Goal: Task Accomplishment & Management: Complete application form

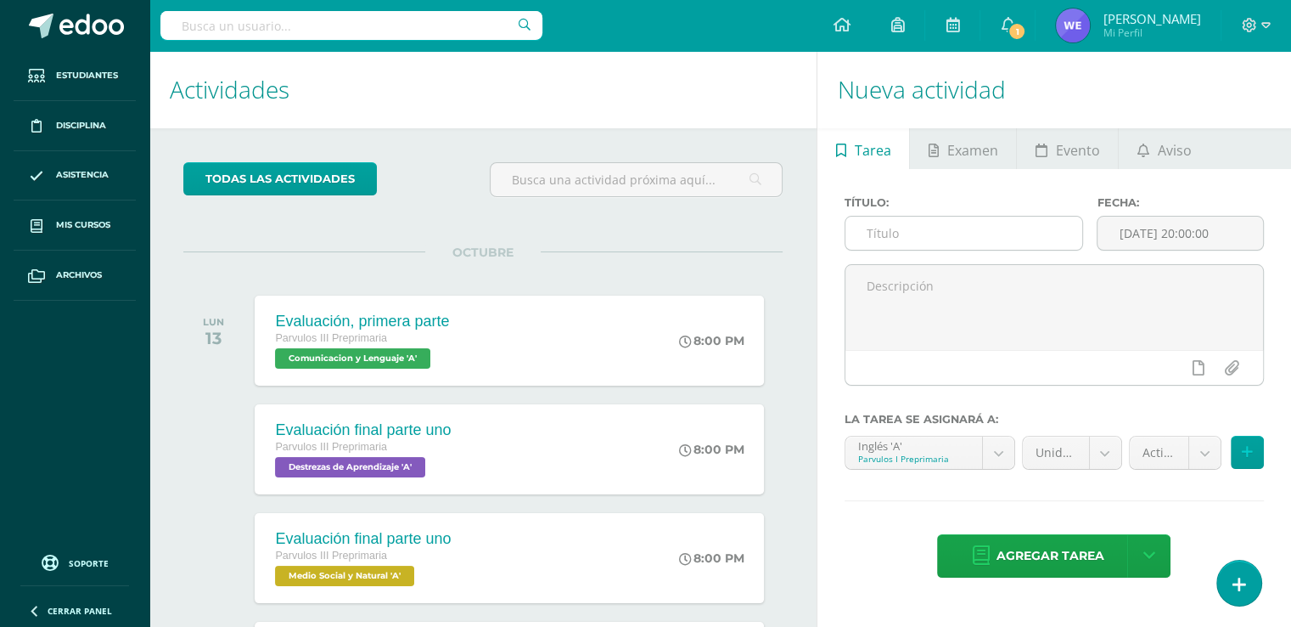
click at [990, 236] on input "text" at bounding box center [965, 233] width 238 height 33
type input "A"
type input "Evaluación, segunda parte"
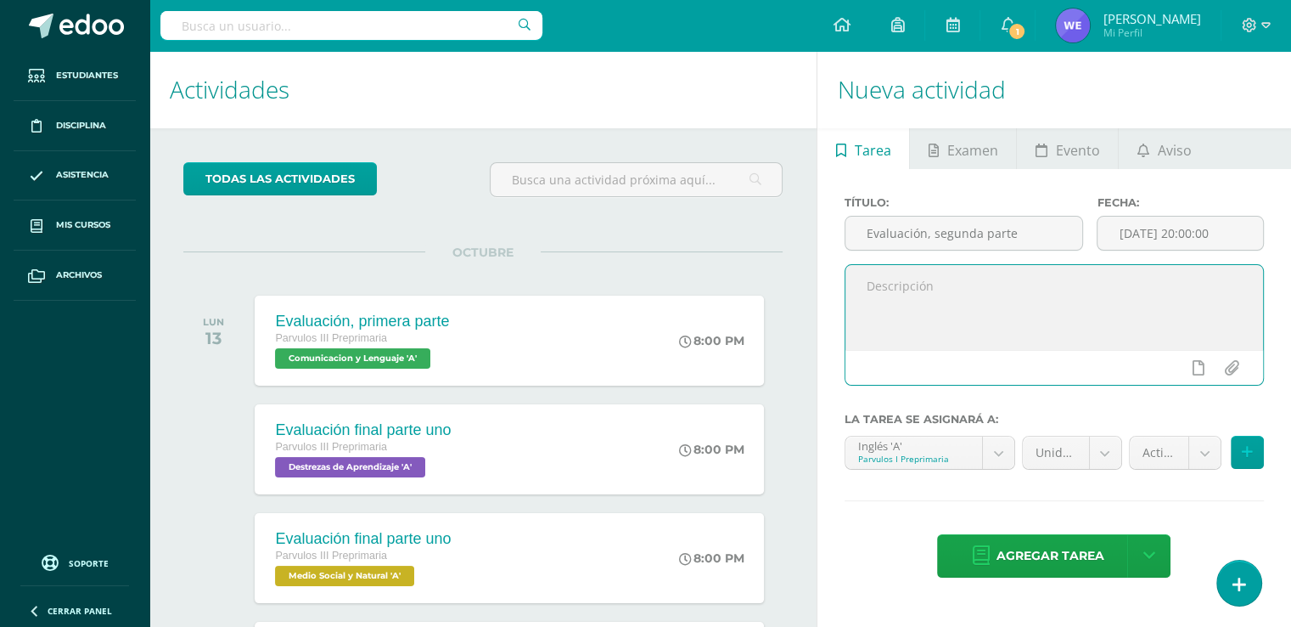
click at [958, 295] on textarea at bounding box center [1055, 307] width 418 height 85
type textarea "h"
click at [1094, 304] on textarea "Buenos días padres de familia" at bounding box center [1055, 307] width 418 height 85
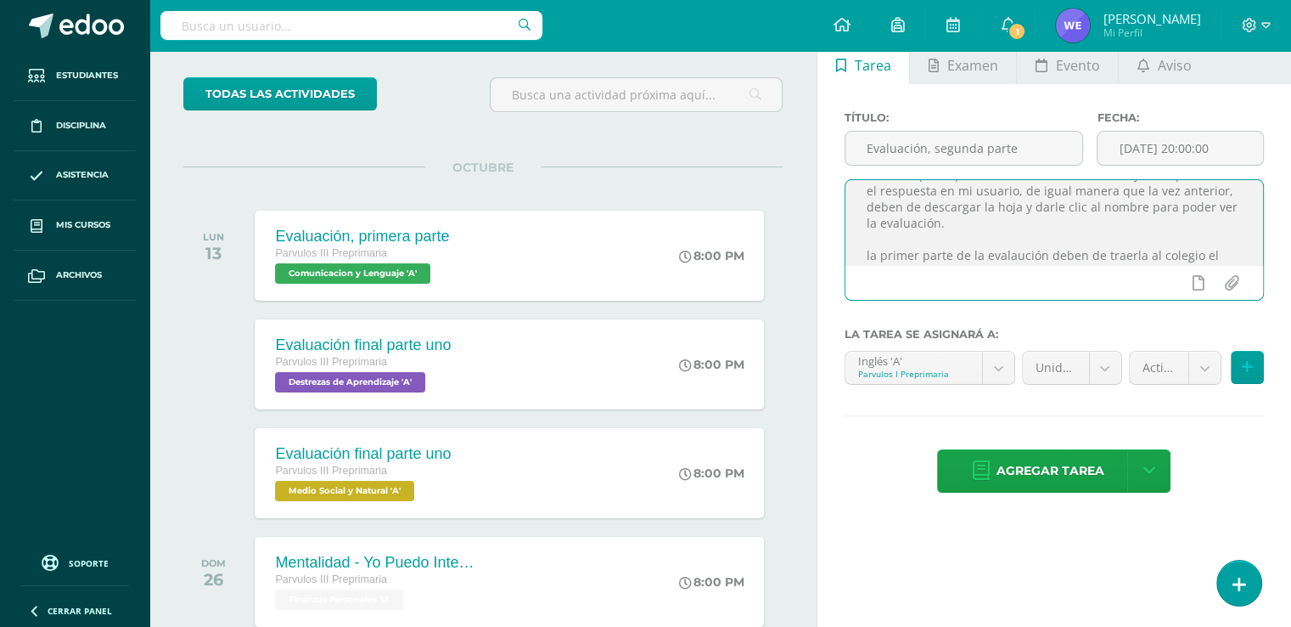
scroll to position [92, 0]
click at [1013, 245] on textarea "Buenos días padres de familia es un gusto saludarles, esperando que todos se en…" at bounding box center [1055, 222] width 418 height 85
click at [1202, 255] on textarea "Buenos días padres de familia es un gusto saludarles, esperando que todos se en…" at bounding box center [1055, 222] width 418 height 85
type textarea "Buenos días padres de familia es un gusto saludarles, esperando que todos se en…"
click at [1181, 153] on input "[DATE] 20:00:00" at bounding box center [1181, 148] width 166 height 33
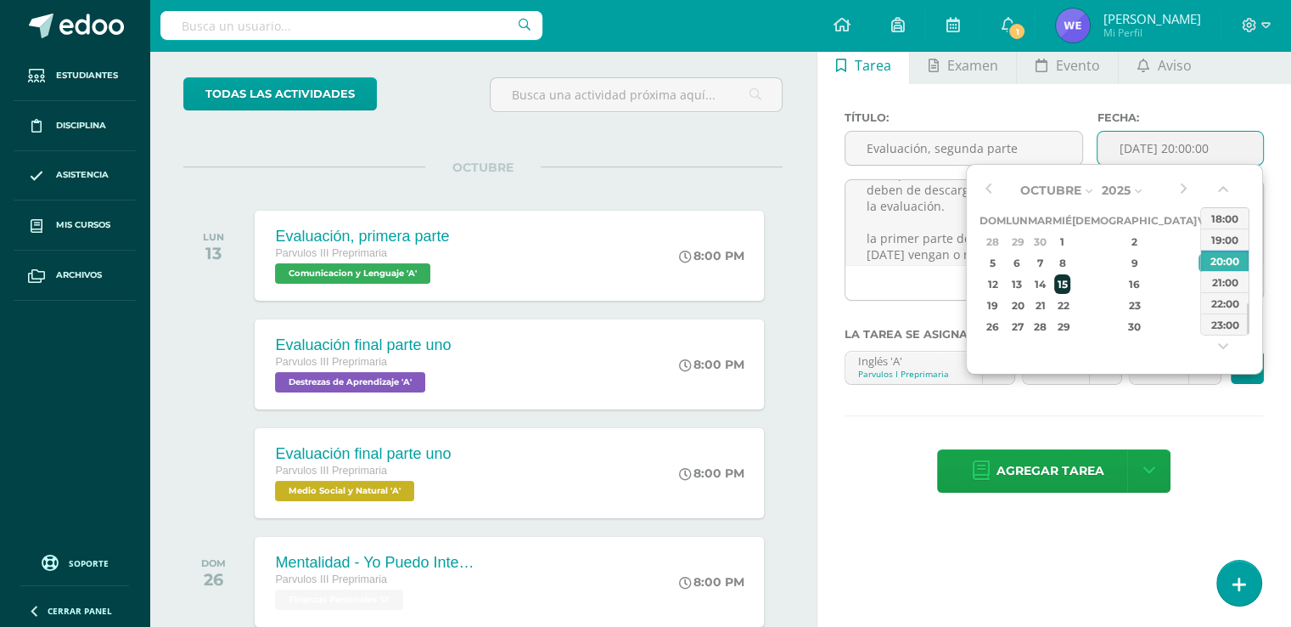
click at [1070, 284] on div "15" at bounding box center [1062, 284] width 15 height 20
click at [1199, 277] on div "17" at bounding box center [1206, 284] width 15 height 20
click at [1070, 284] on div "15" at bounding box center [1062, 284] width 15 height 20
type input "2025-10-15 20:00"
click at [1049, 86] on div "Título: Evaluación, segunda parte Fecha: 2025-10-15 20:00 Buenos días padres de…" at bounding box center [1055, 303] width 474 height 439
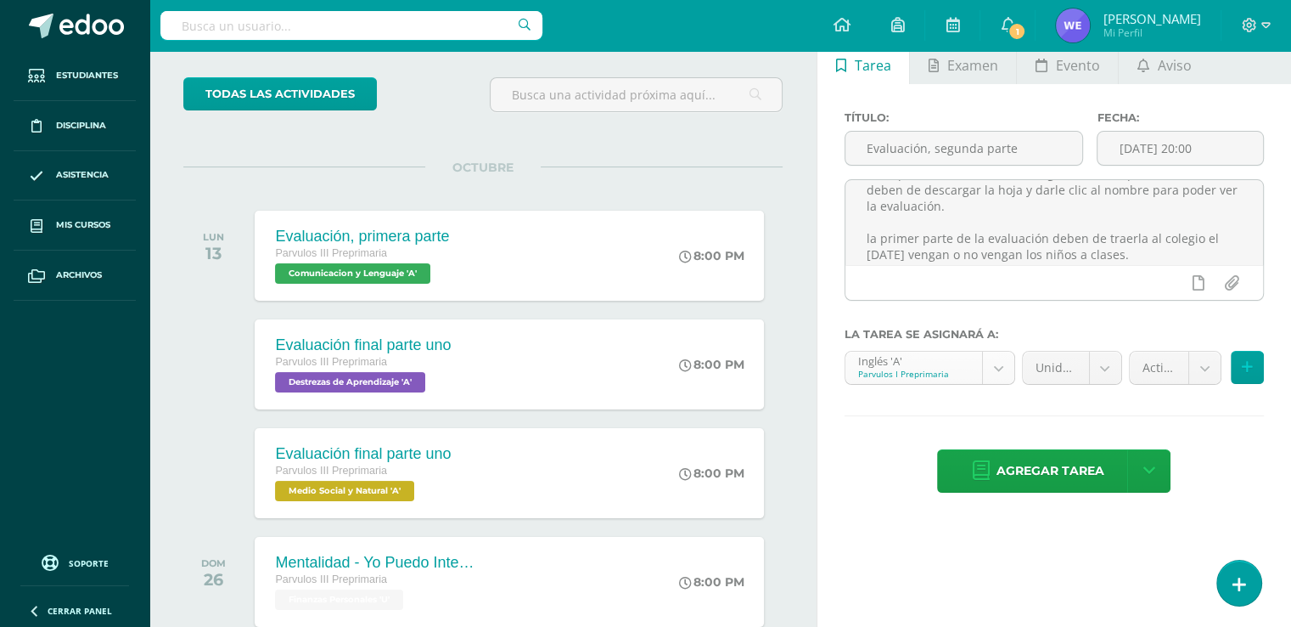
click at [999, 379] on body "Estudiantes Disciplina Asistencia Mis cursos Archivos Soporte Ayuda Reportar un…" at bounding box center [645, 228] width 1291 height 627
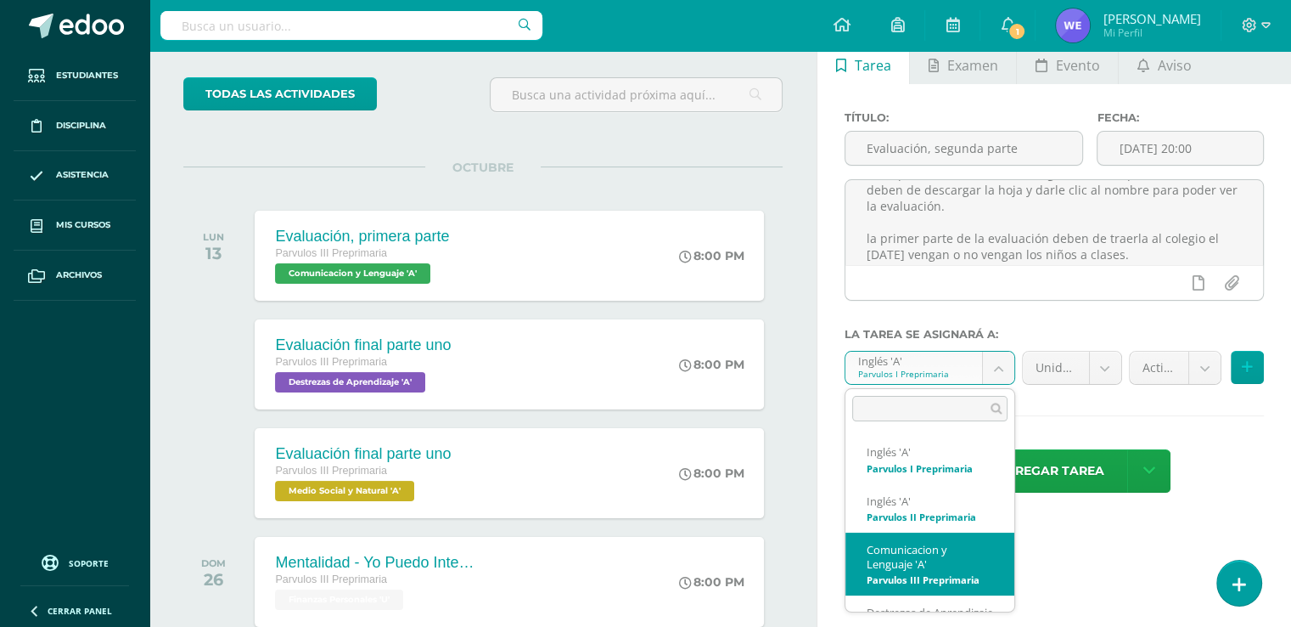
select select "156491"
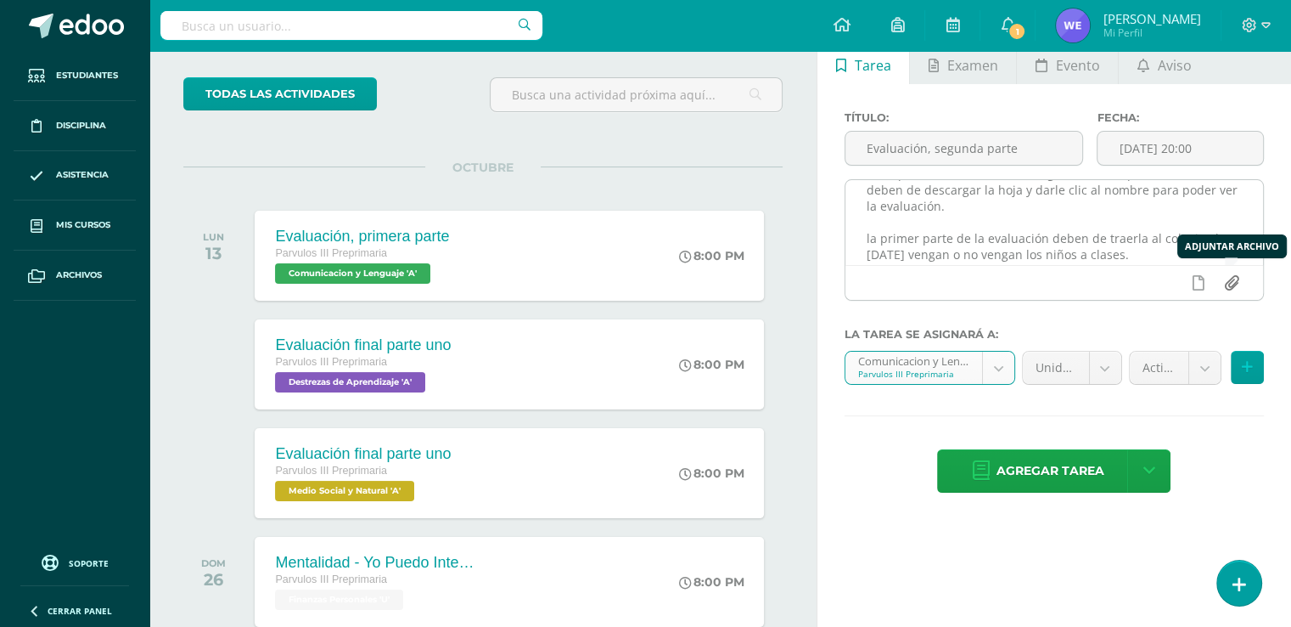
click at [1230, 285] on input "file" at bounding box center [1231, 283] width 33 height 32
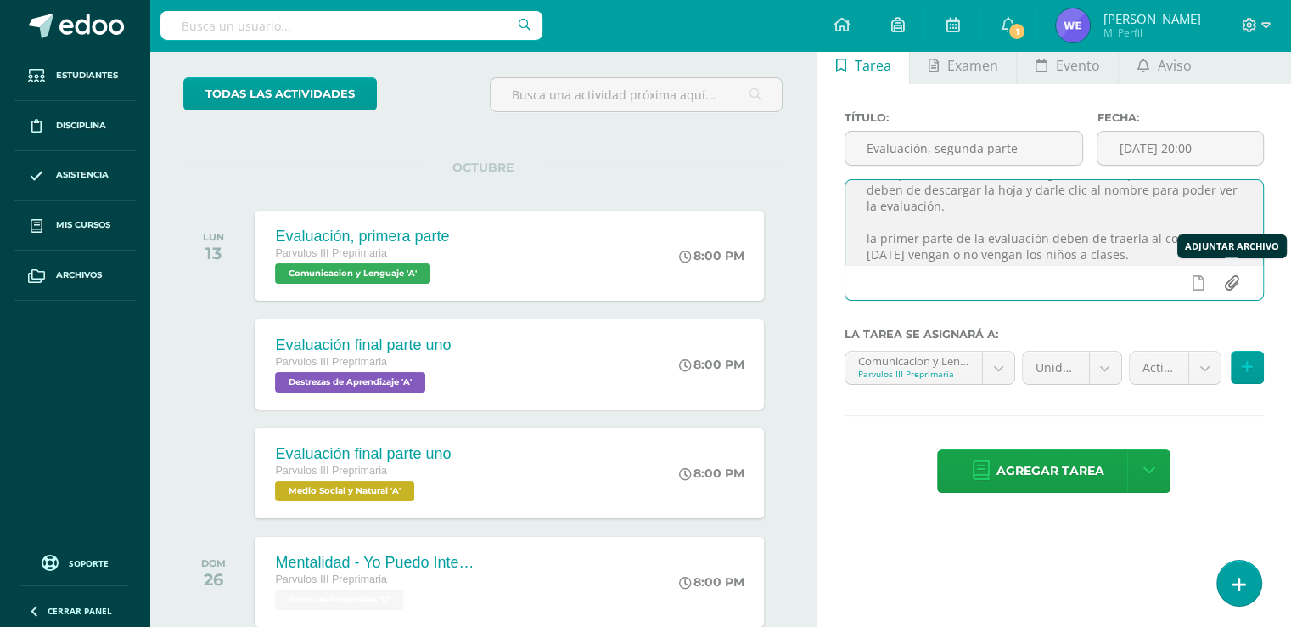
type input "C:\fakepath\Evaluación final 2.pdf"
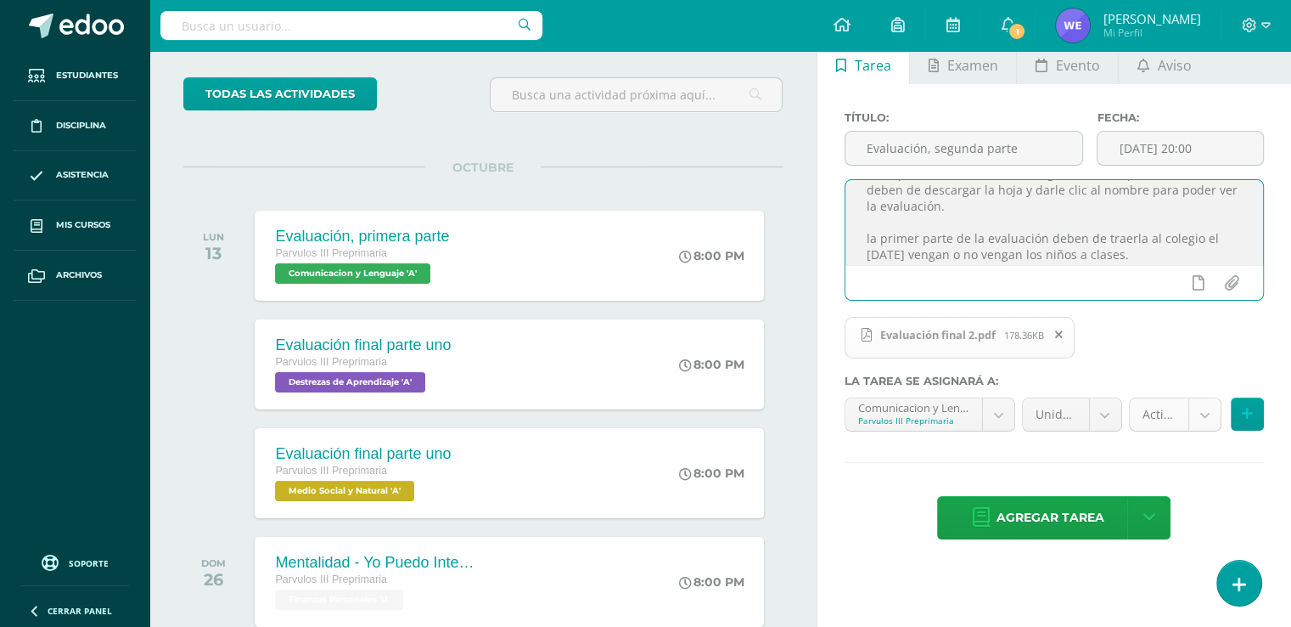
click at [1209, 418] on body "Estudiantes Disciplina Asistencia Mis cursos Archivos Soporte Ayuda Reportar un…" at bounding box center [645, 228] width 1291 height 627
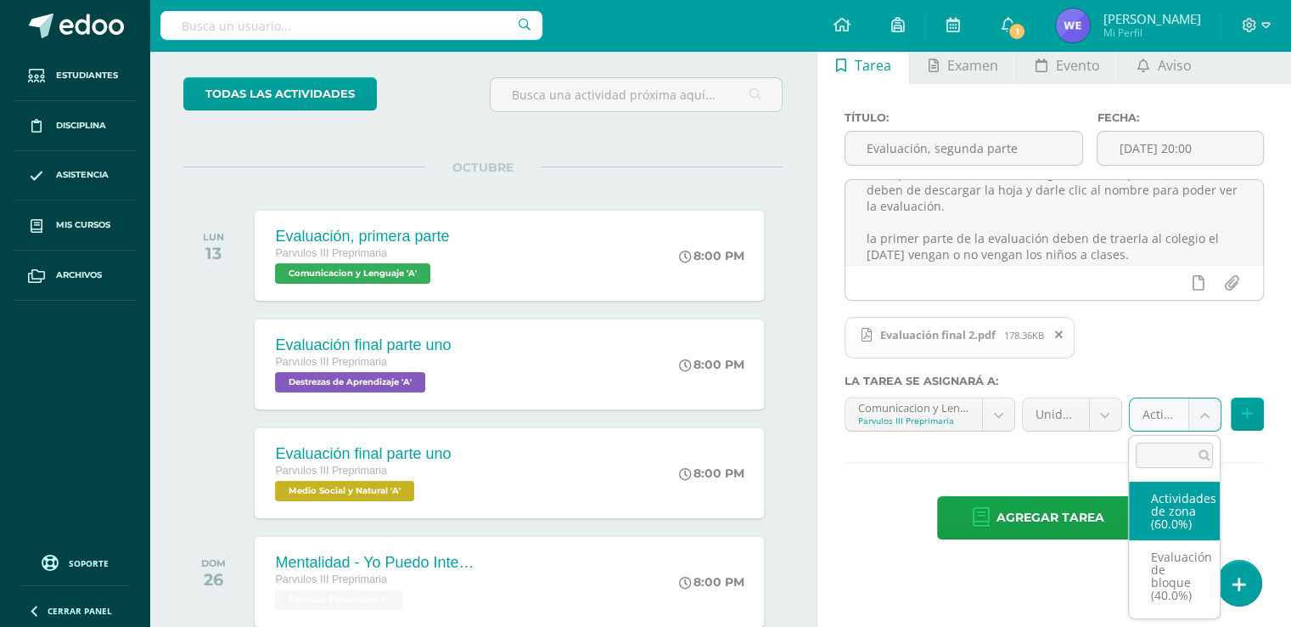
click at [1255, 514] on body "Estudiantes Disciplina Asistencia Mis cursos Archivos Soporte Ayuda Reportar un…" at bounding box center [645, 228] width 1291 height 627
click at [1213, 422] on body "Estudiantes Disciplina Asistencia Mis cursos Archivos Soporte Ayuda Reportar un…" at bounding box center [645, 228] width 1291 height 627
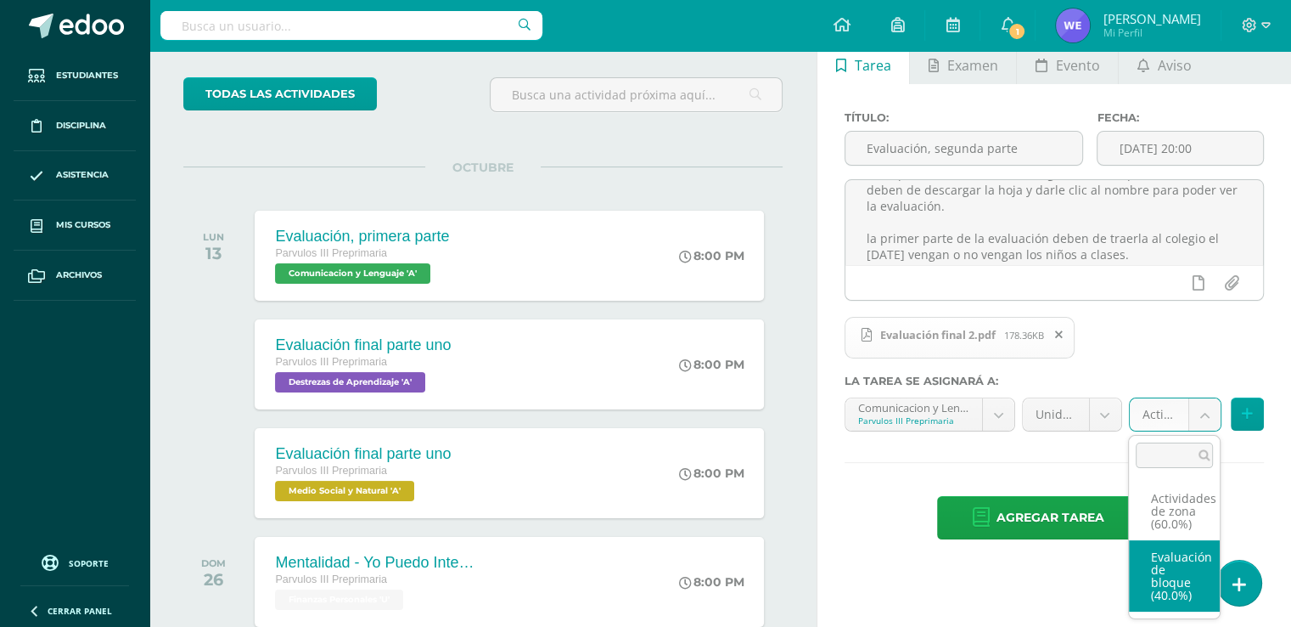
select select "169956"
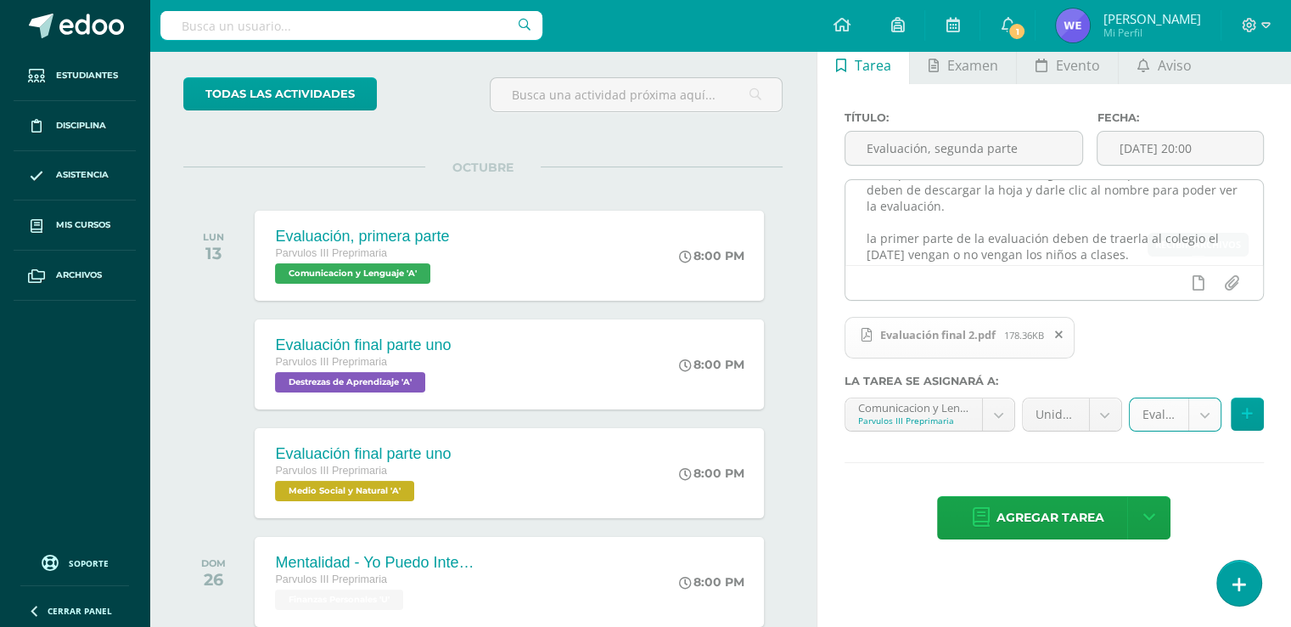
click at [1203, 259] on textarea "Buenos días padres de familia es un gusto saludarles, esperando que todos se en…" at bounding box center [1055, 222] width 418 height 85
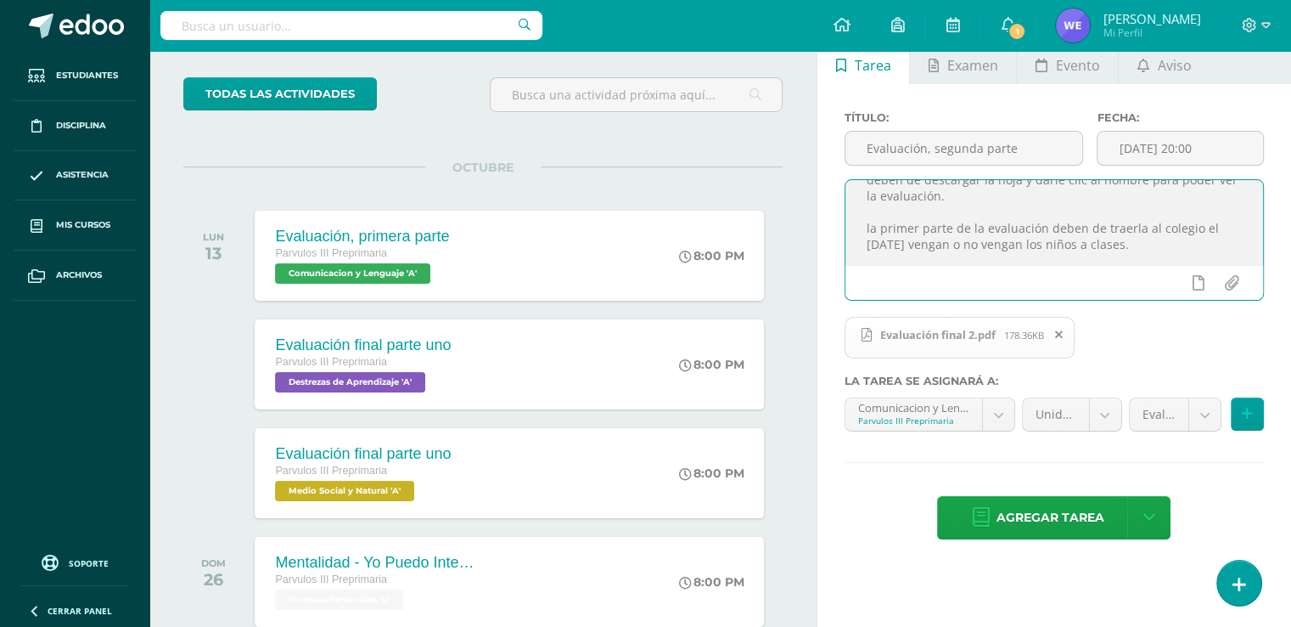
scroll to position [0, 0]
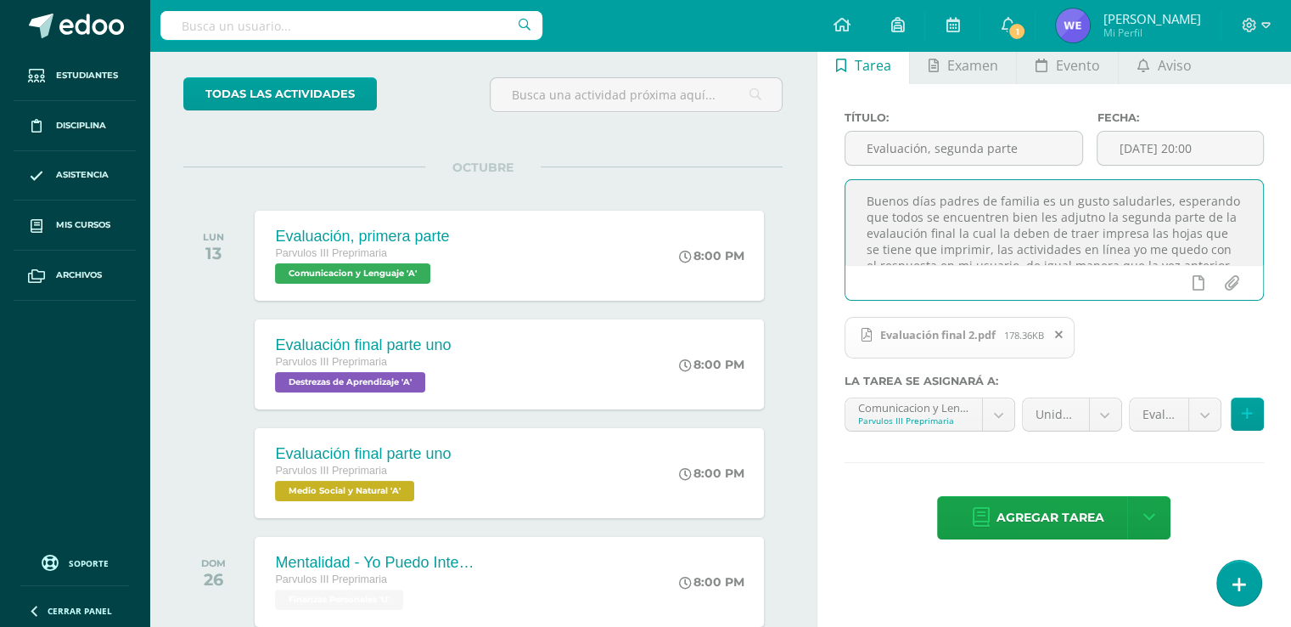
drag, startPoint x: 1199, startPoint y: 264, endPoint x: 836, endPoint y: 171, distance: 374.4
click at [836, 171] on div "Título: Evaluación, segunda parte Fecha: 2025-10-15 20:00 Buenos días padres de…" at bounding box center [1055, 327] width 474 height 486
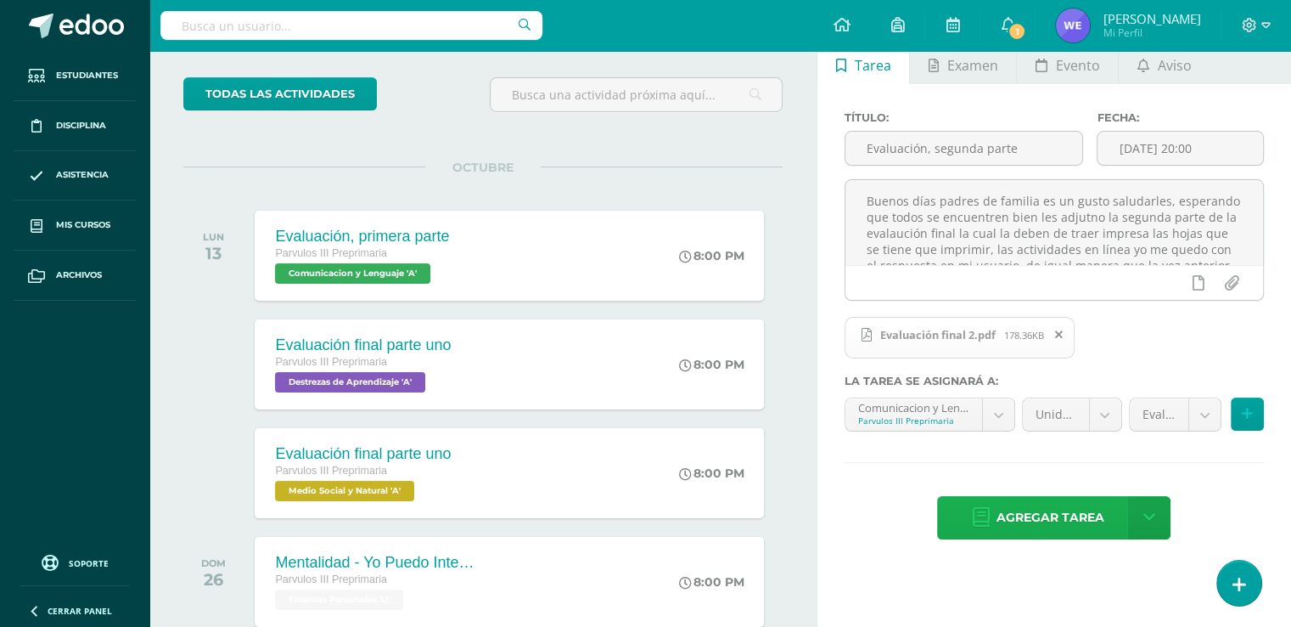
click at [1061, 512] on span "Agregar tarea" at bounding box center [1050, 518] width 108 height 42
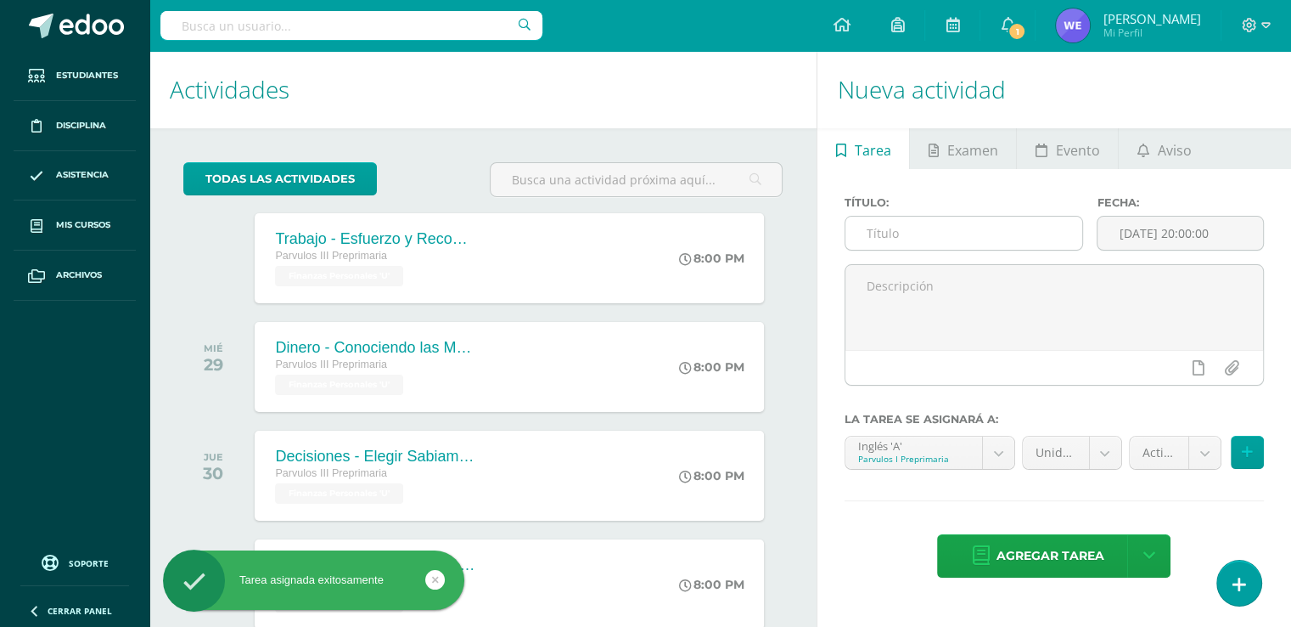
click at [1021, 232] on input "text" at bounding box center [965, 233] width 238 height 33
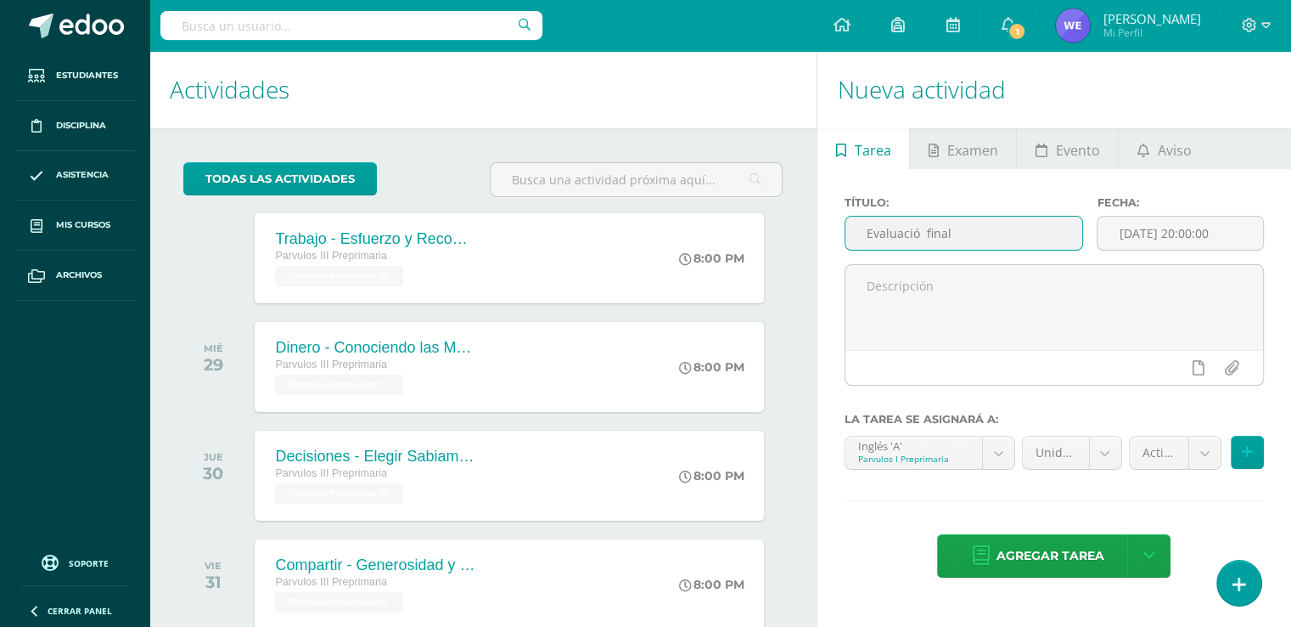
click at [920, 235] on input "Evaluació final" at bounding box center [965, 233] width 238 height 33
type input "Evaluación final"
click at [1151, 233] on input "[DATE] 20:00:00" at bounding box center [1181, 233] width 166 height 33
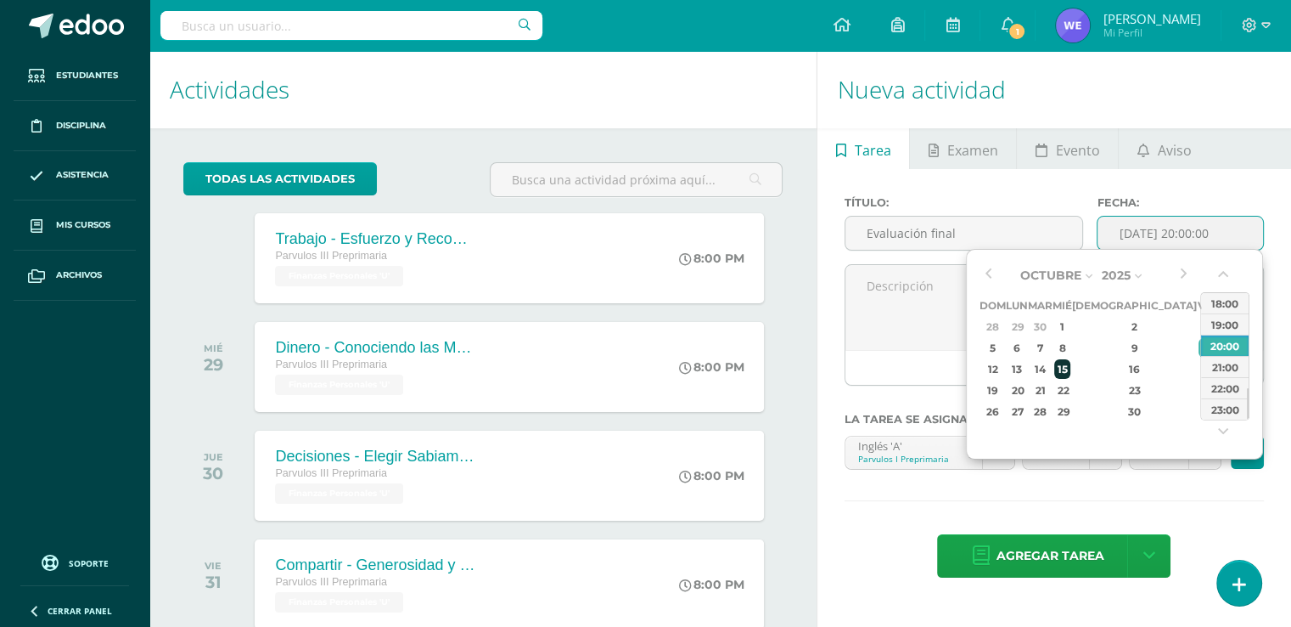
click at [1070, 378] on div "15" at bounding box center [1062, 369] width 15 height 20
type input "2025-10-15 20:00"
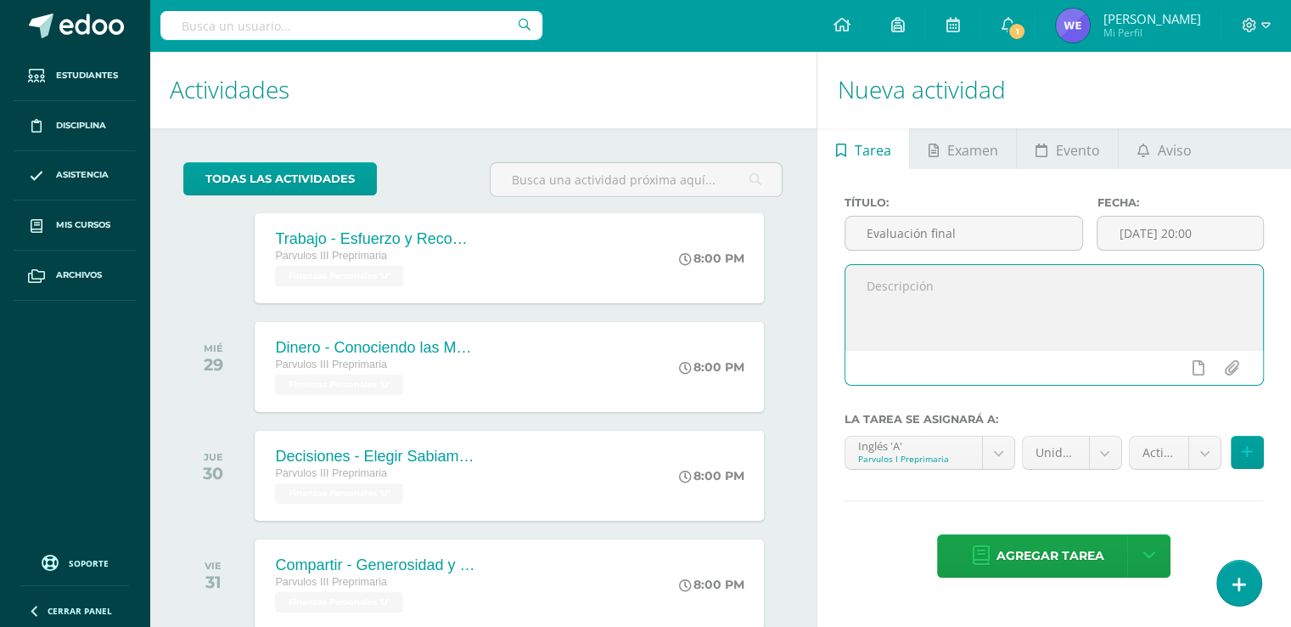
click at [944, 318] on textarea at bounding box center [1055, 307] width 418 height 85
paste textarea "Buenos días padres de familia es un gusto saludarles, esperando que todos se en…"
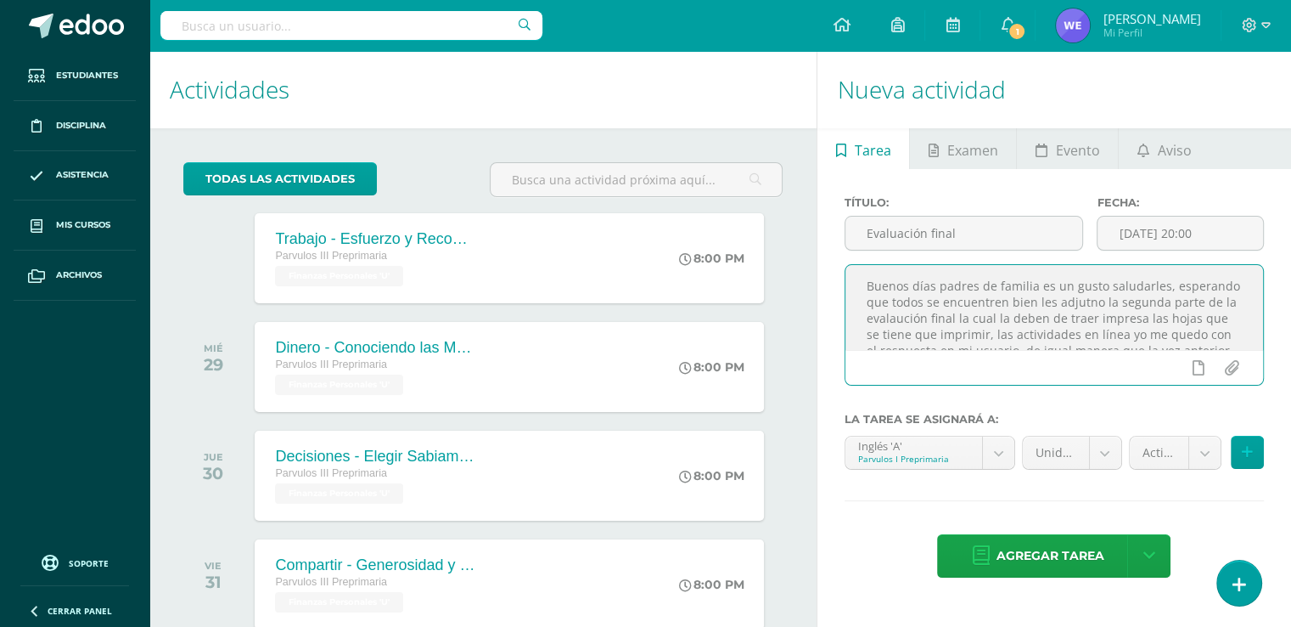
scroll to position [92, 0]
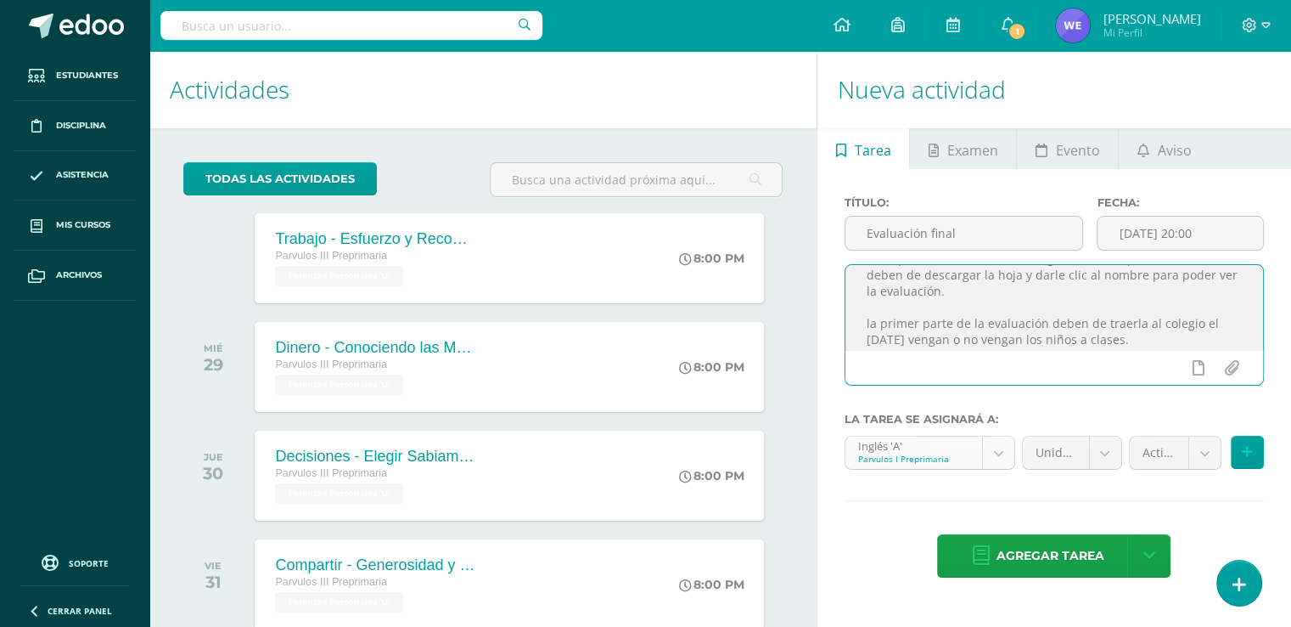
type textarea "Buenos días padres de familia es un gusto saludarles, esperando que todos se en…"
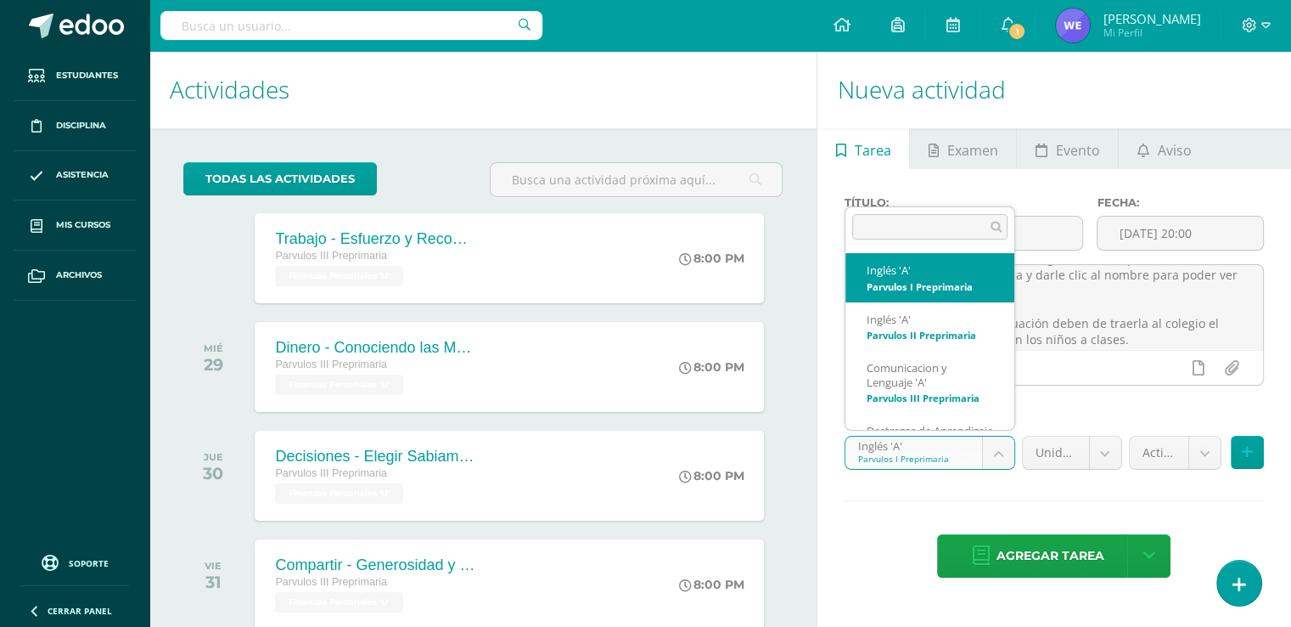
click at [995, 458] on body "Tarea asignada exitosamente Estudiantes Disciplina Asistencia Mis cursos Archiv…" at bounding box center [645, 313] width 1291 height 627
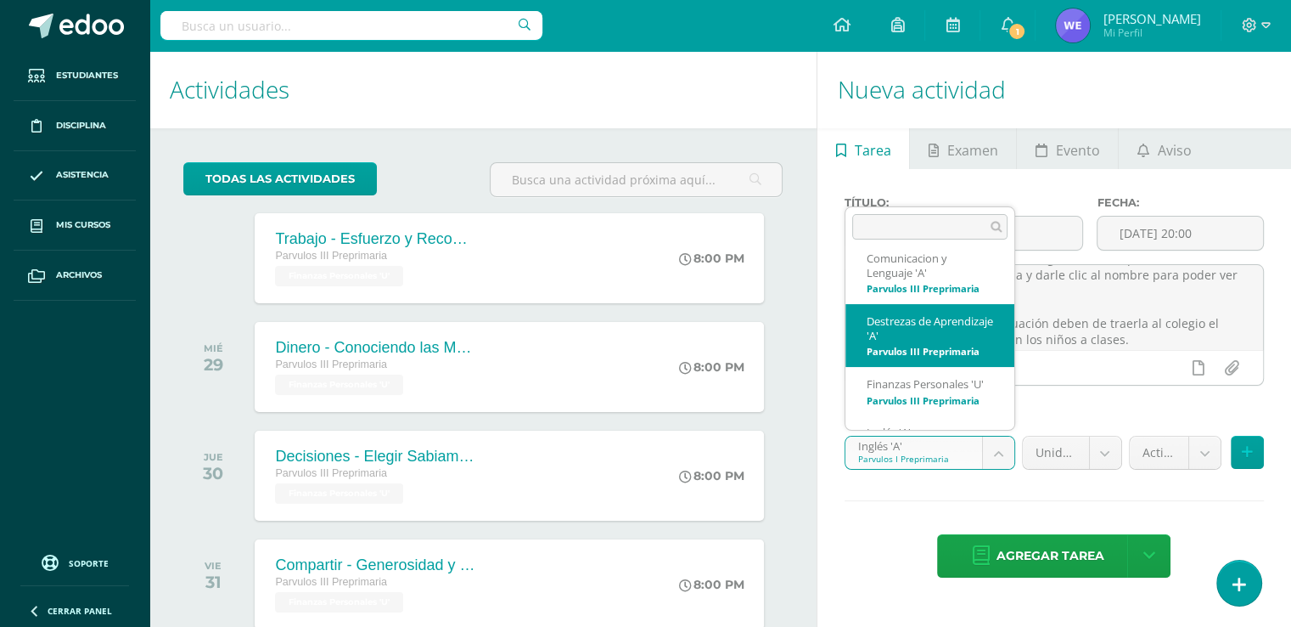
scroll to position [131, 0]
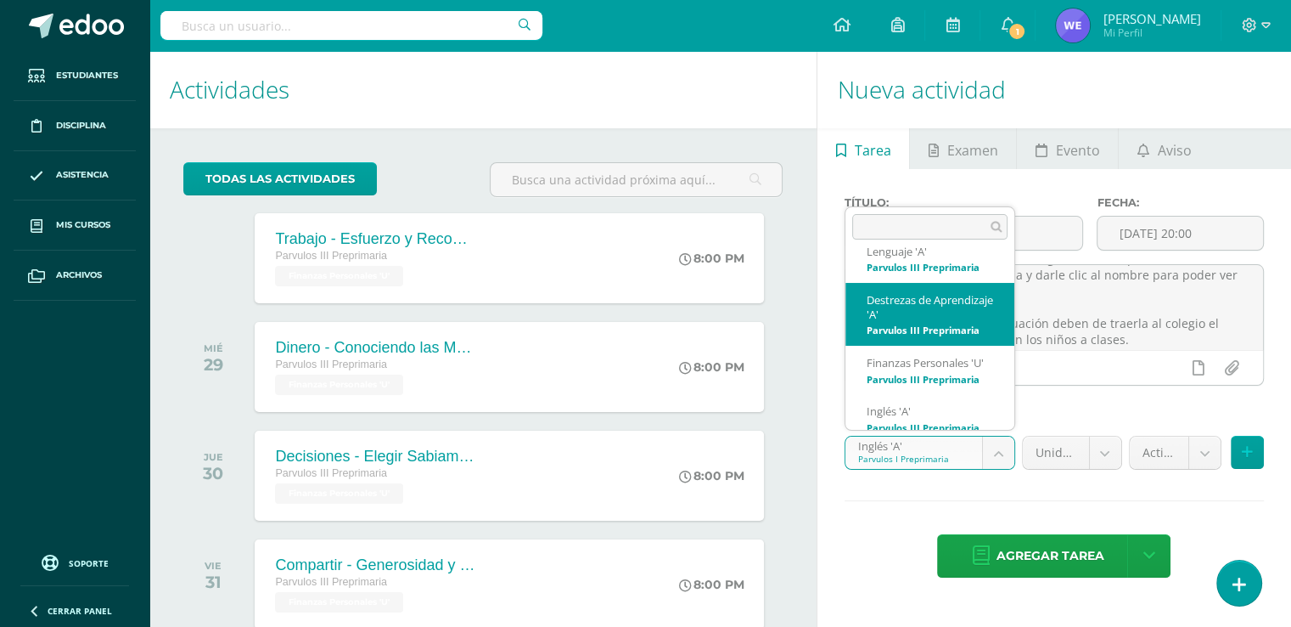
select select "156483"
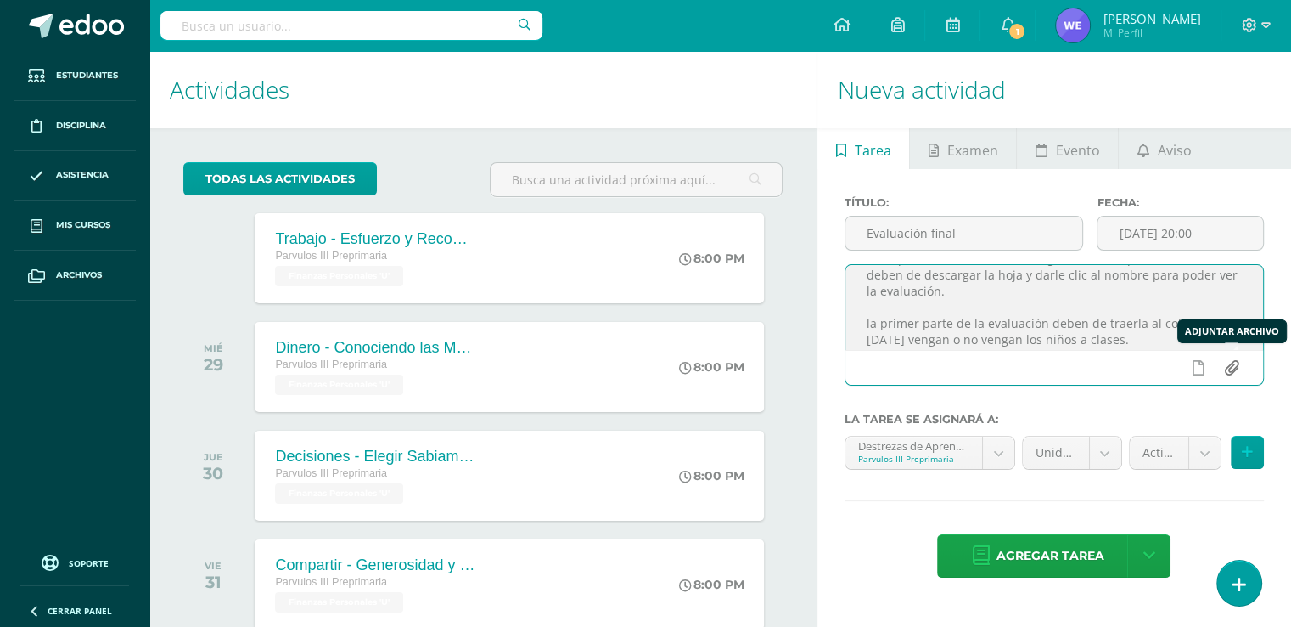
click at [1242, 363] on input "file" at bounding box center [1231, 368] width 33 height 32
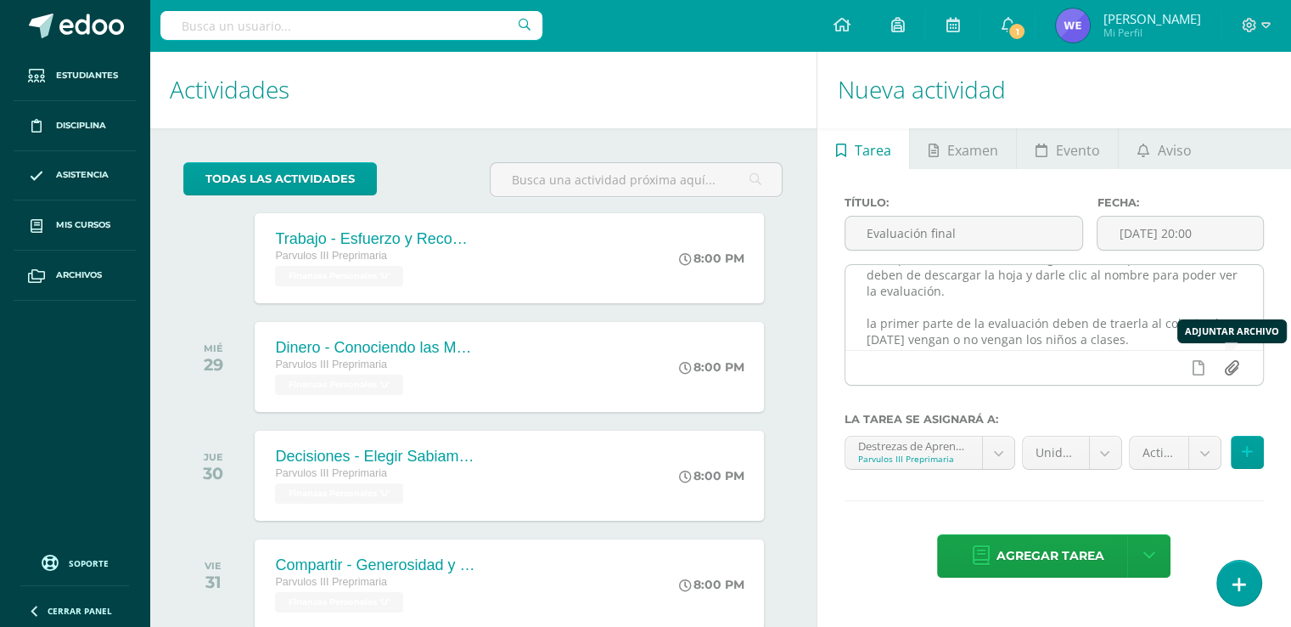
type input "C:\fakepath\Evaluación final 2.pdf"
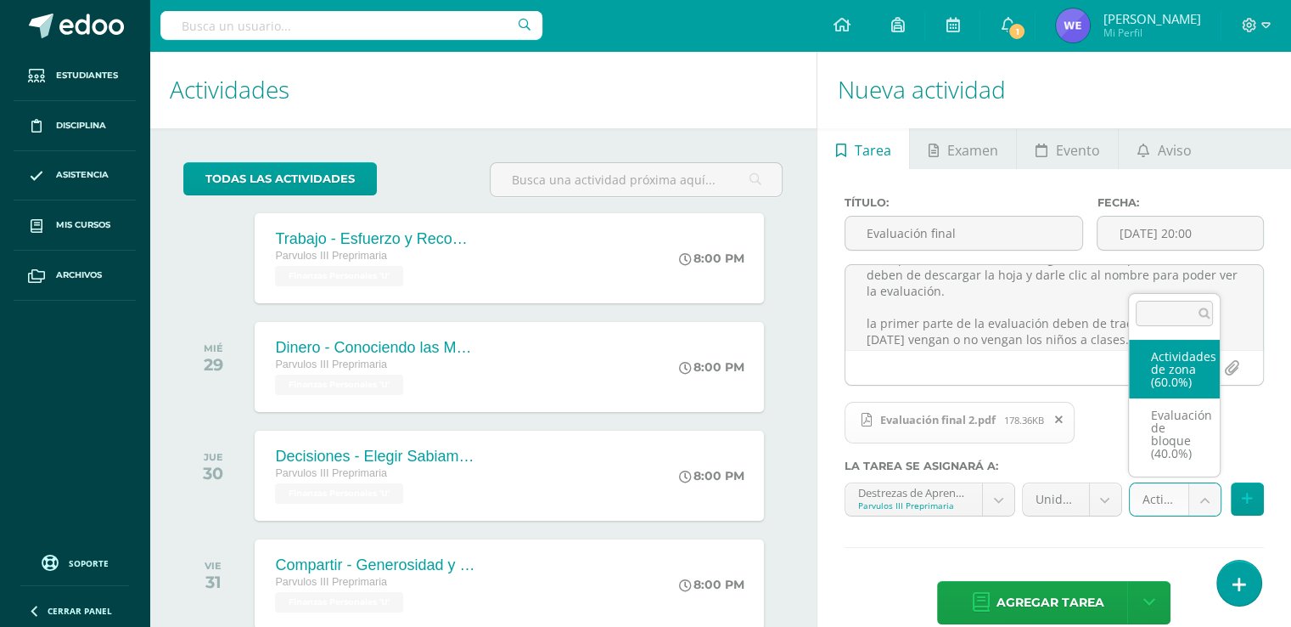
click at [1204, 504] on body "Tarea asignada exitosamente Estudiantes Disciplina Asistencia Mis cursos Archiv…" at bounding box center [645, 313] width 1291 height 627
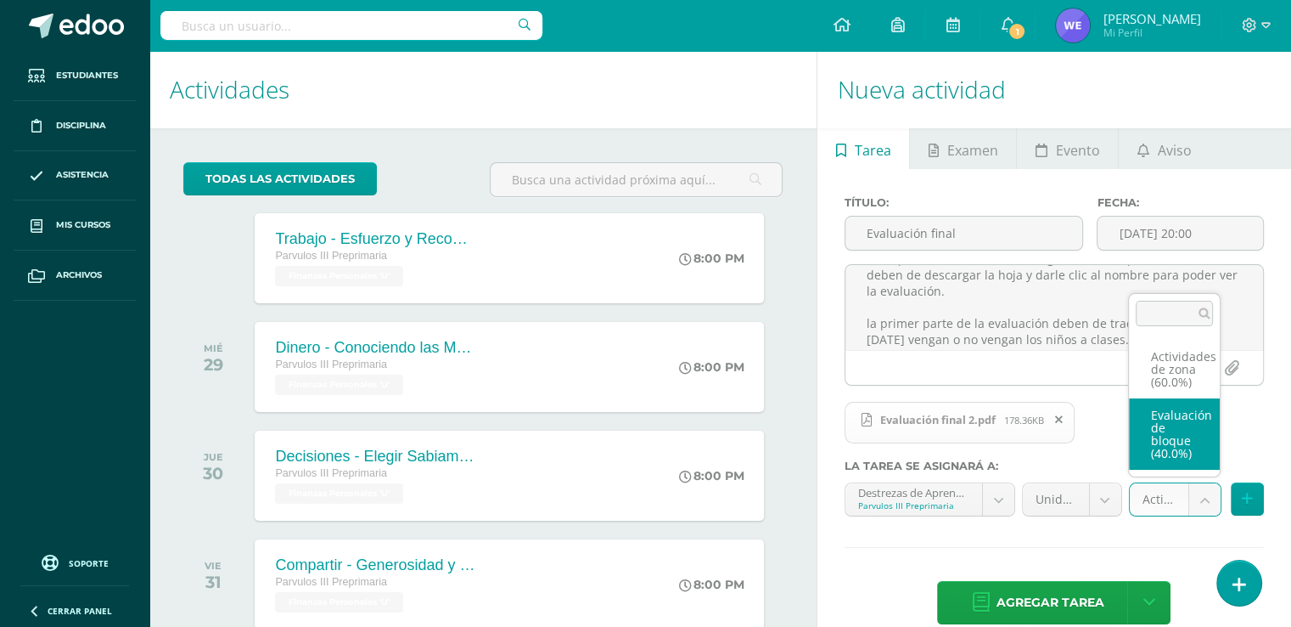
select select "169958"
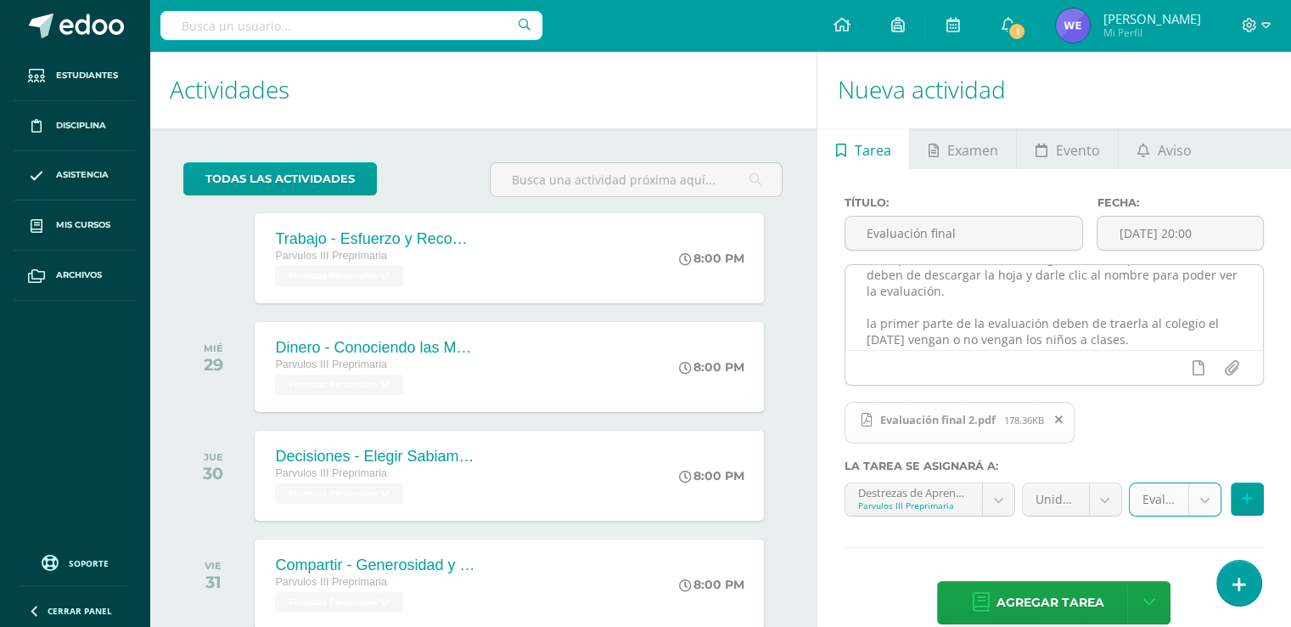
scroll to position [103, 0]
click at [1196, 330] on textarea "Buenos días padres de familia es un gusto saludarles, esperando que todos se en…" at bounding box center [1055, 307] width 418 height 85
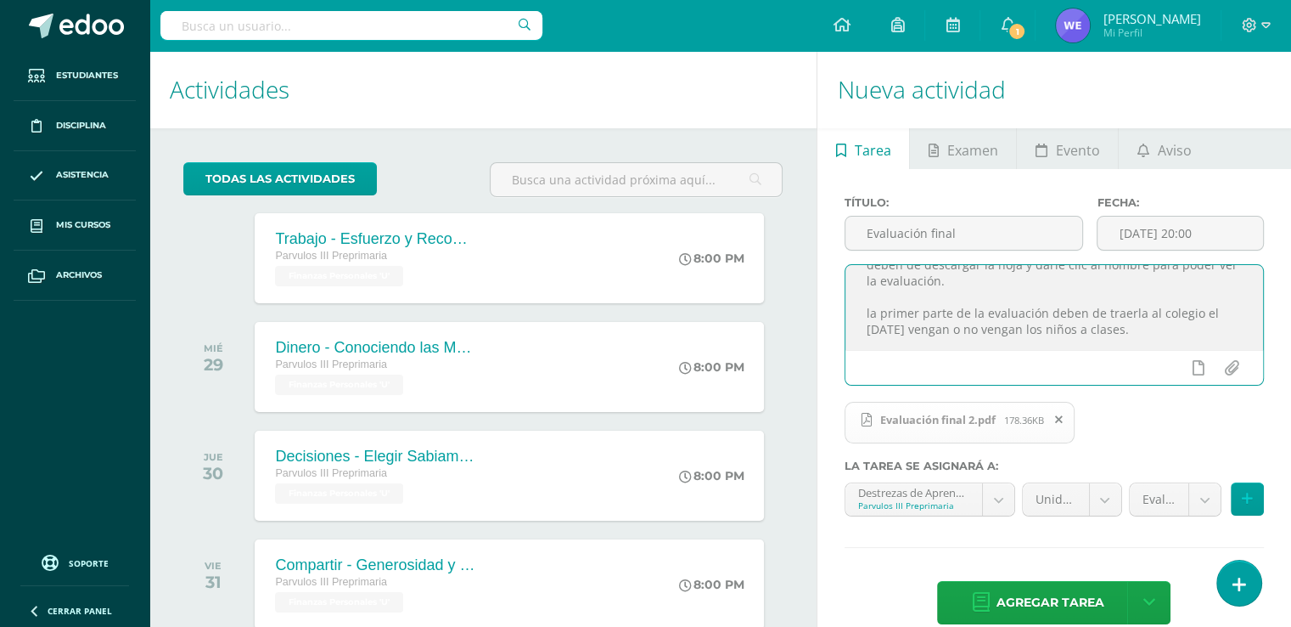
scroll to position [108, 0]
click at [1087, 344] on textarea "Buenos días padres de familia es un gusto saludarles, esperando que todos se en…" at bounding box center [1055, 307] width 418 height 85
click at [1145, 344] on textarea "Buenos días padres de familia es un gusto saludarles, esperando que todos se en…" at bounding box center [1055, 307] width 418 height 85
type textarea "Buenos días padres de familia es un gusto saludarles, esperando que todos se en…"
click at [1055, 602] on span "Agregar tarea" at bounding box center [1050, 603] width 108 height 42
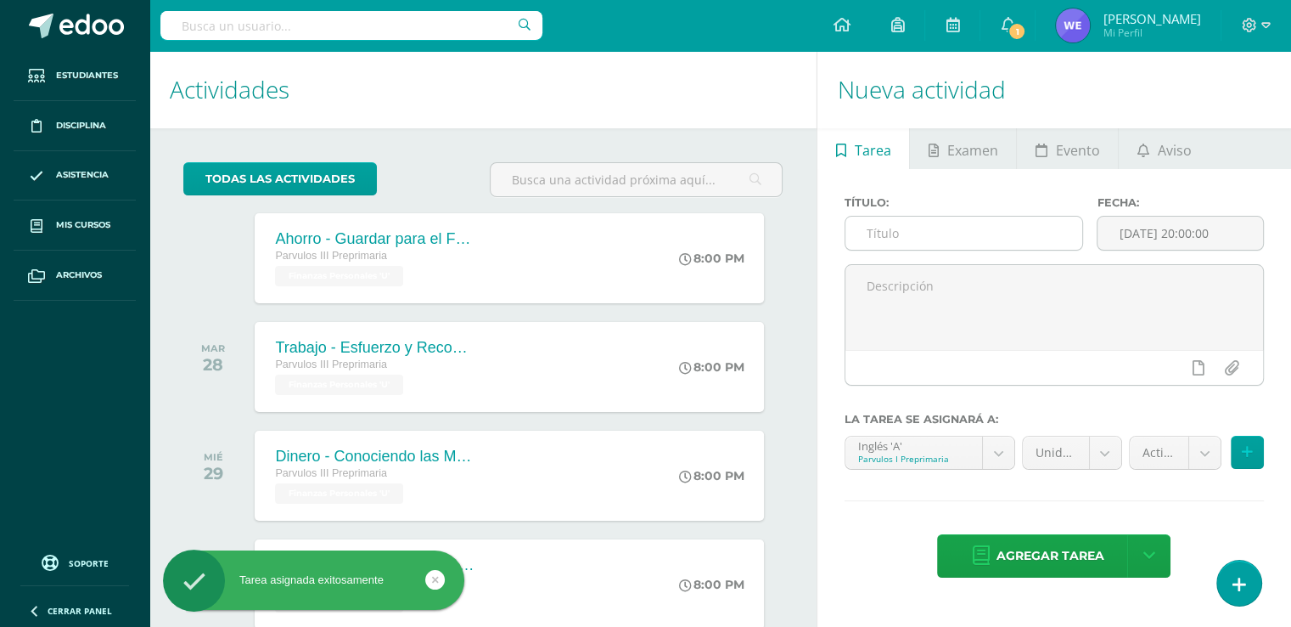
click at [932, 245] on input "text" at bounding box center [965, 233] width 238 height 33
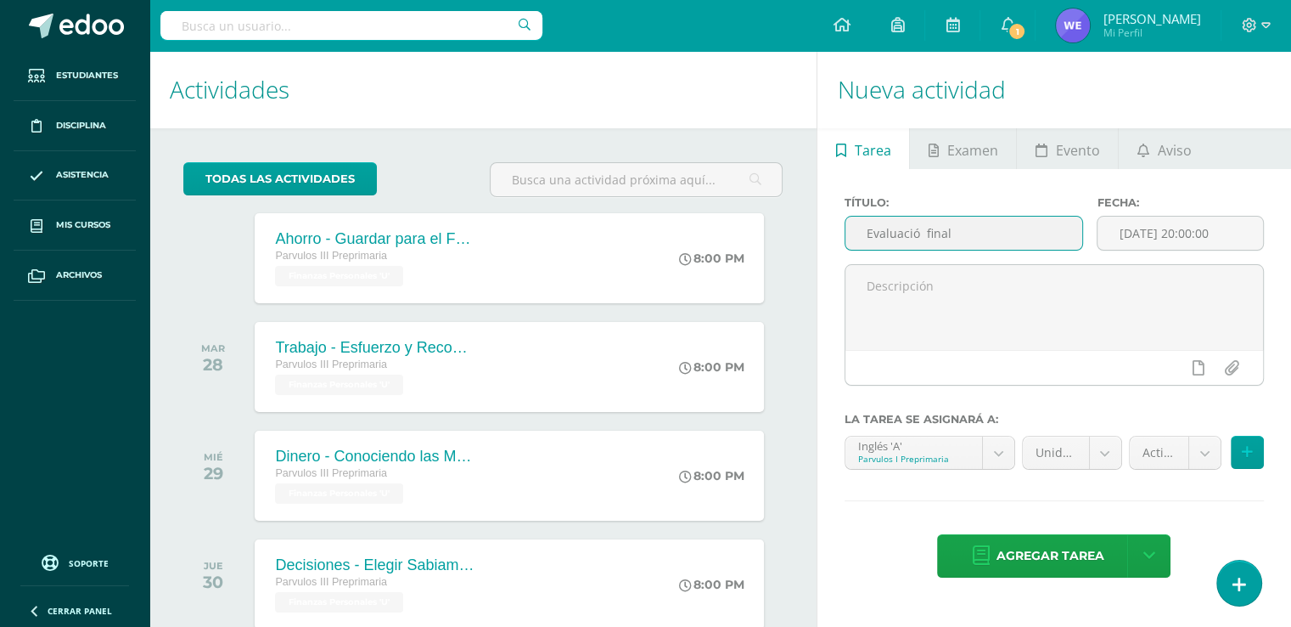
click at [917, 237] on input "Evaluació final" at bounding box center [965, 233] width 238 height 33
type input "Evaluación final"
click at [1148, 239] on input "[DATE] 20:00:00" at bounding box center [1181, 233] width 166 height 33
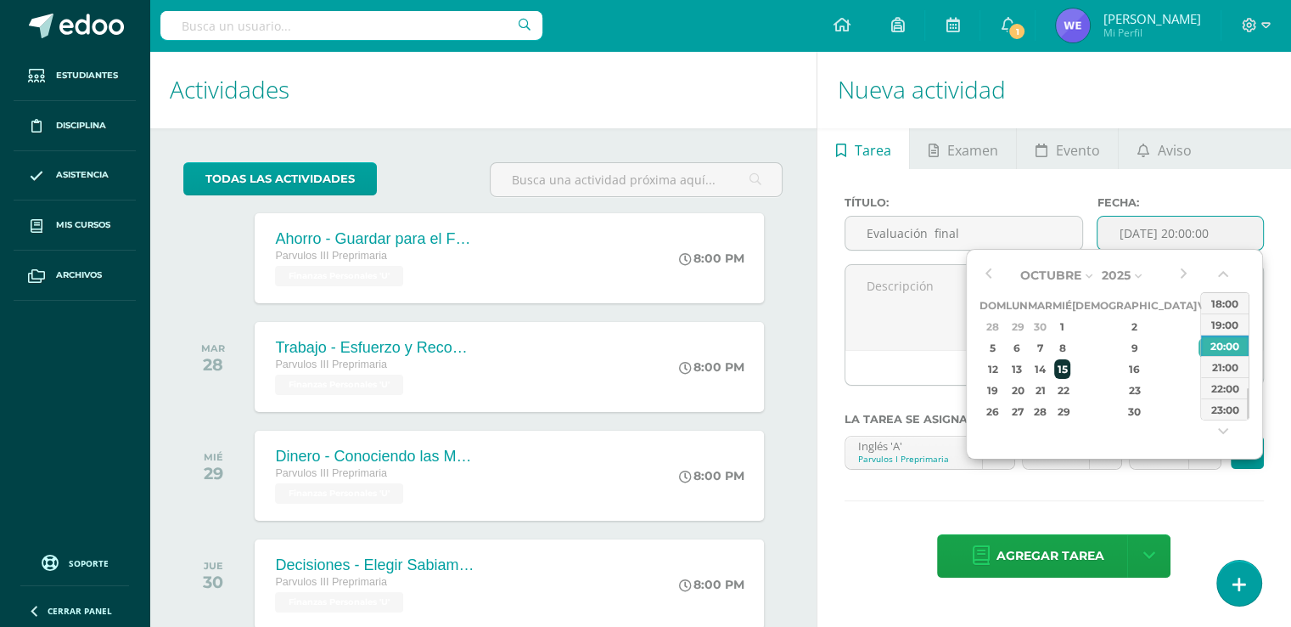
click at [1070, 363] on div "15" at bounding box center [1062, 369] width 15 height 20
type input "[DATE] 20:00"
click at [903, 329] on textarea at bounding box center [1055, 307] width 418 height 85
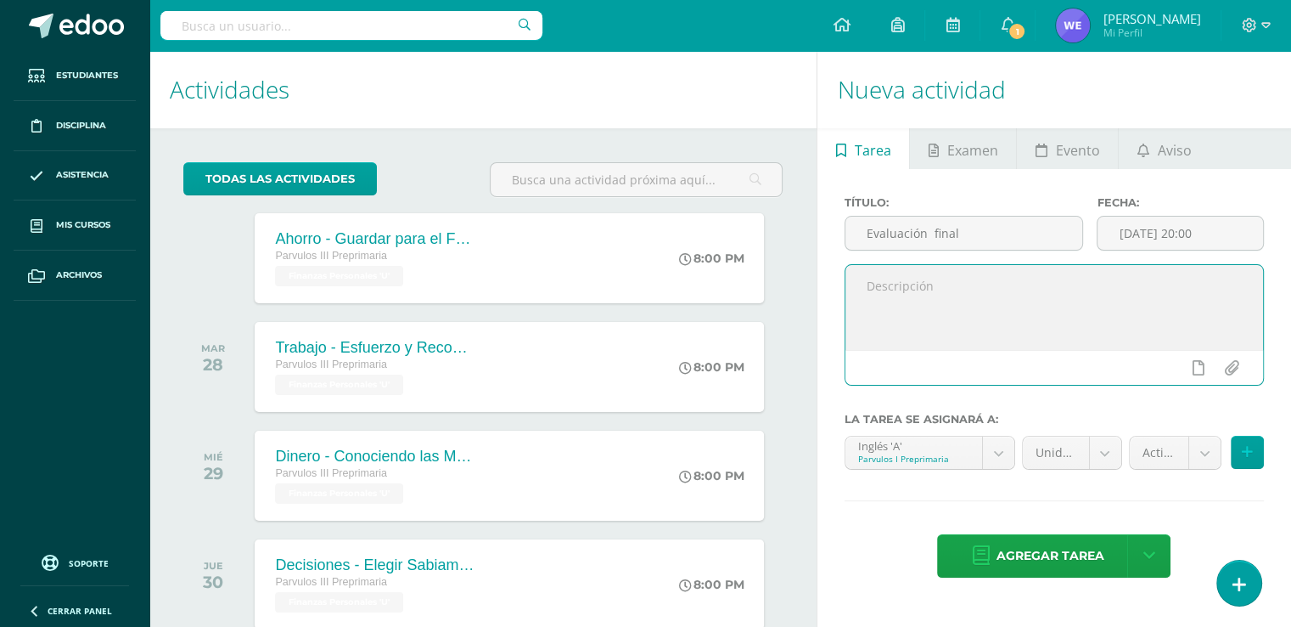
paste textarea "Buenos días padres de familia es un gusto saludarles, esperando que todos se en…"
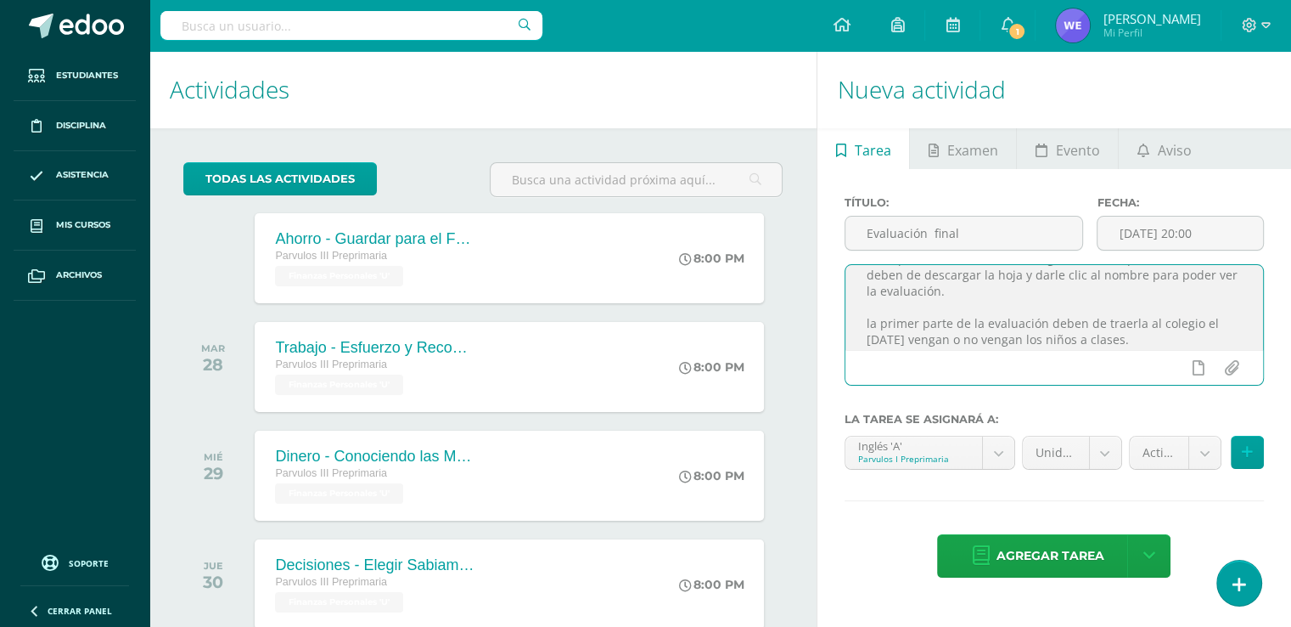
scroll to position [108, 0]
type textarea "Buenos días padres de familia es un gusto saludarles, esperando que todos se en…"
click at [1010, 453] on body "Tarea asignada exitosamente Estudiantes Disciplina Asistencia Mis cursos Archiv…" at bounding box center [645, 313] width 1291 height 627
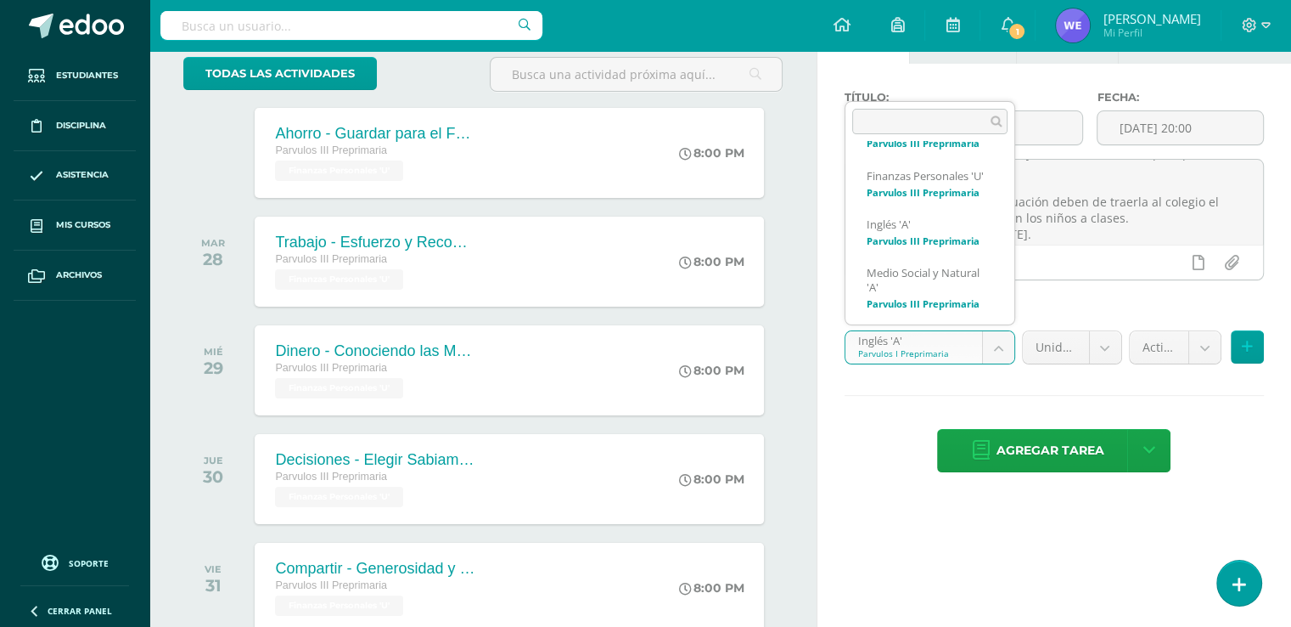
scroll to position [170, 0]
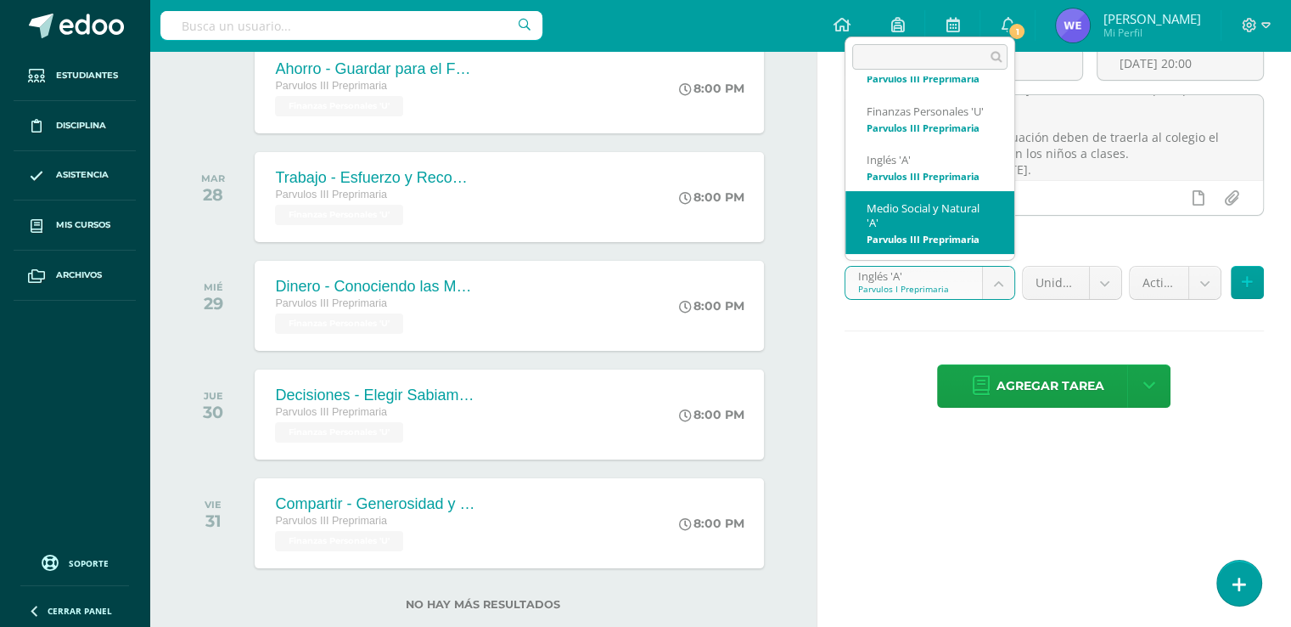
select select "156499"
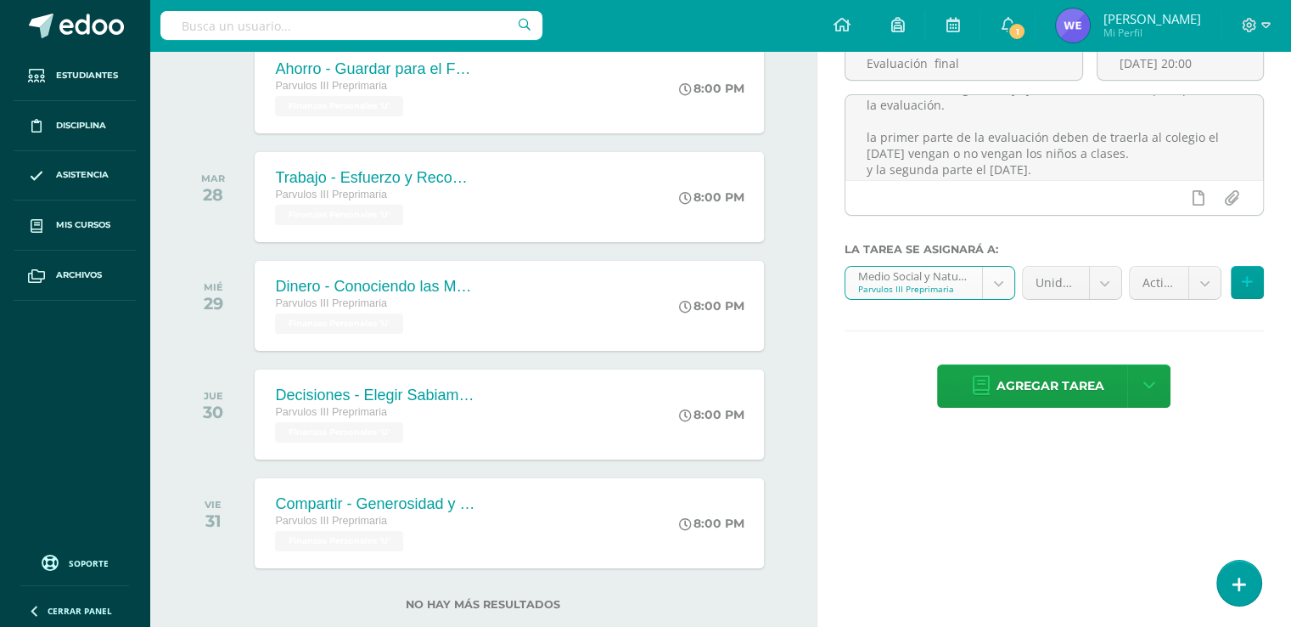
click at [1200, 276] on body "Tarea asignada exitosamente Estudiantes Disciplina Asistencia Mis cursos Archiv…" at bounding box center [645, 143] width 1291 height 627
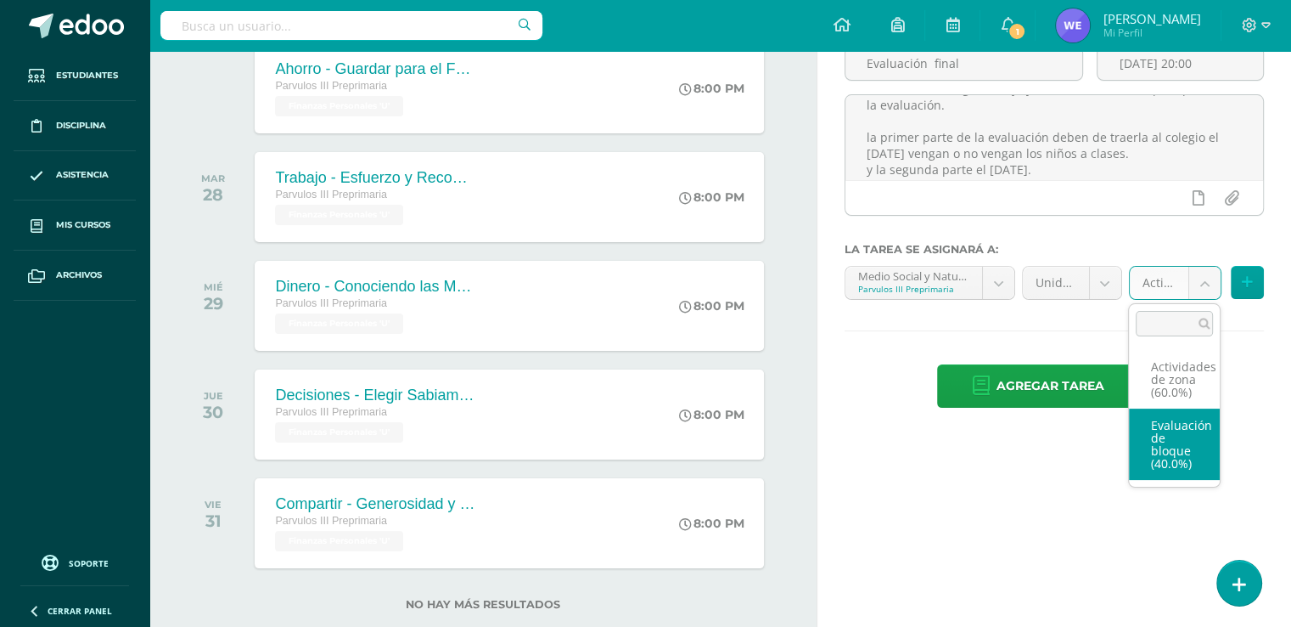
select select "169960"
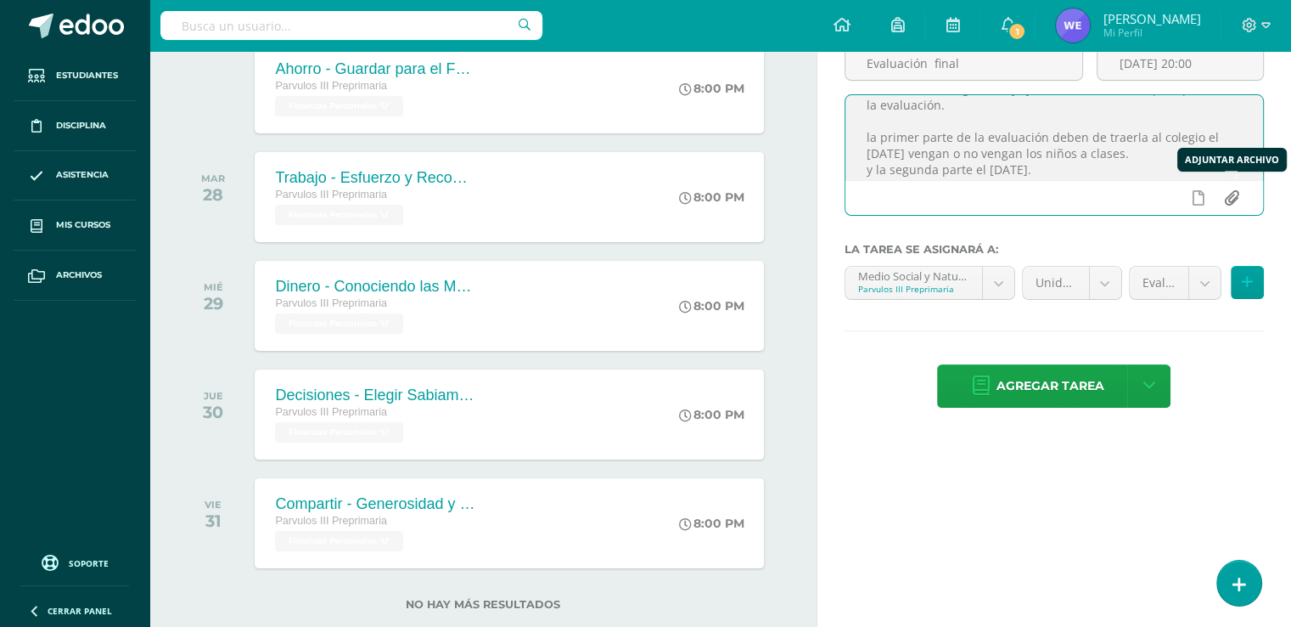
click at [1243, 194] on input "file" at bounding box center [1231, 198] width 33 height 32
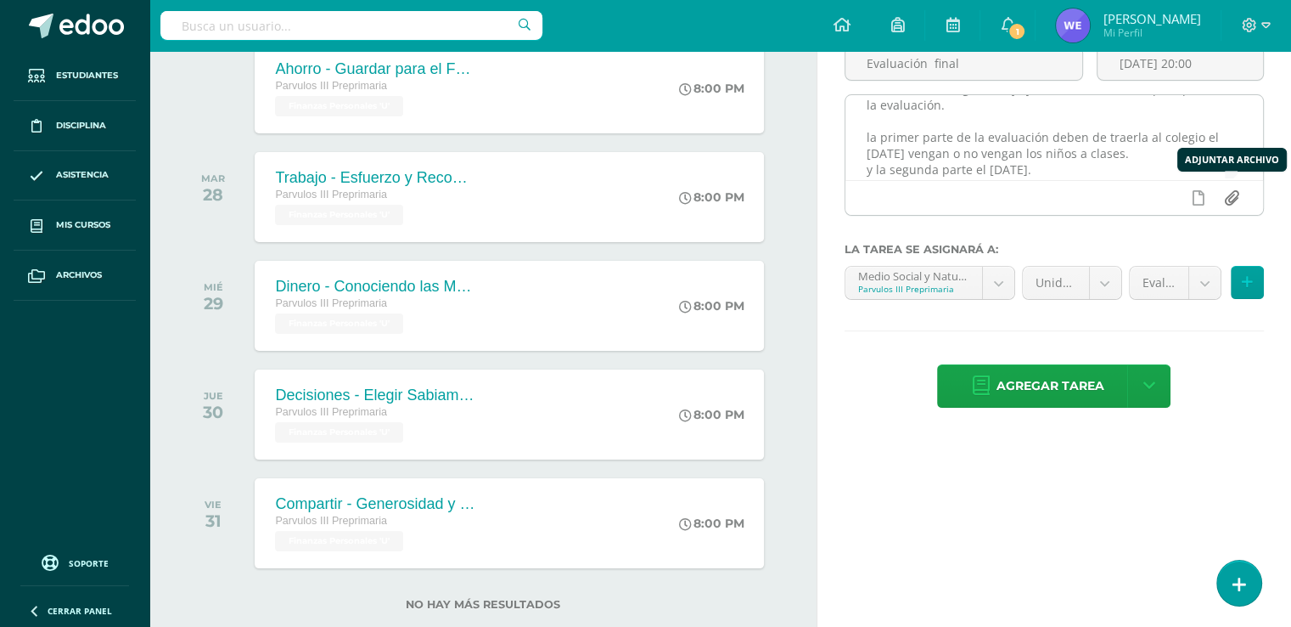
type input "C:\fakepath\Evaluación final 2.pdf"
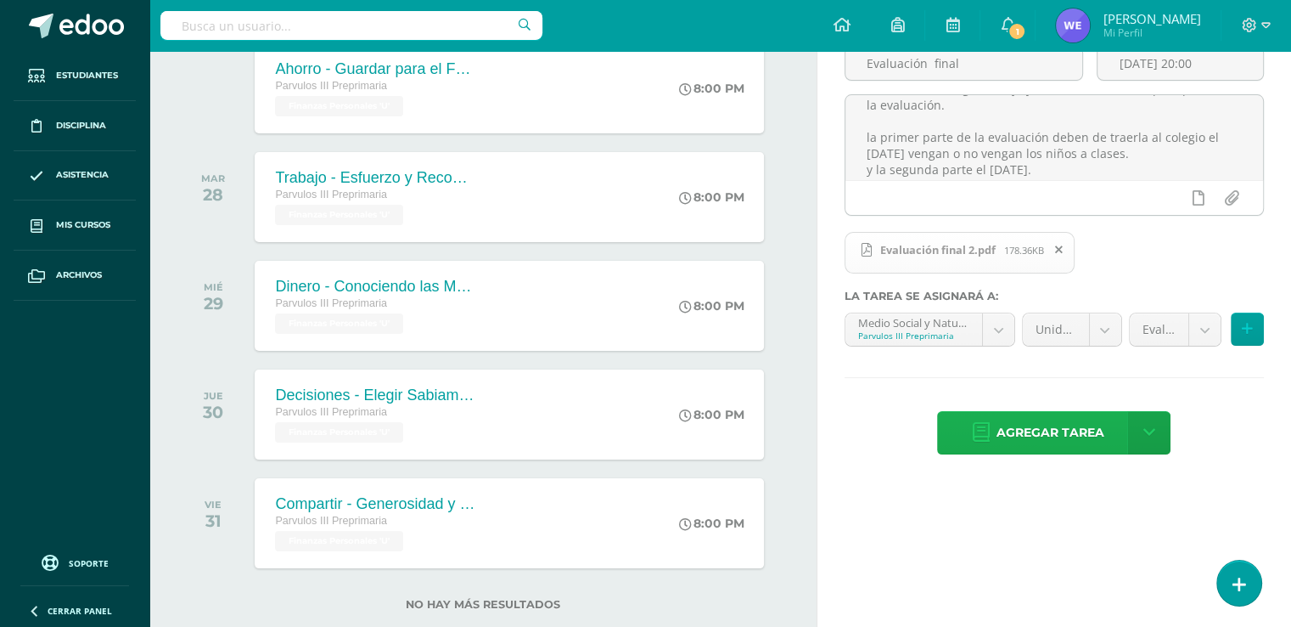
click at [1043, 437] on span "Agregar tarea" at bounding box center [1050, 433] width 108 height 42
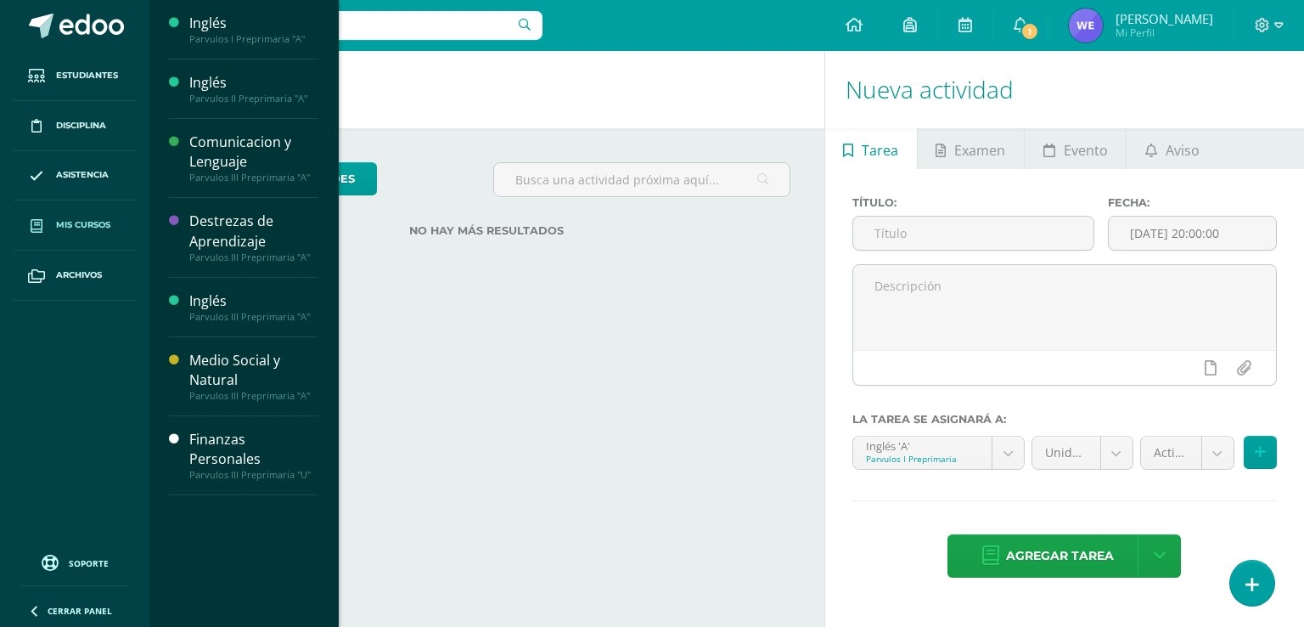
click at [89, 237] on link "Mis cursos" at bounding box center [75, 225] width 122 height 50
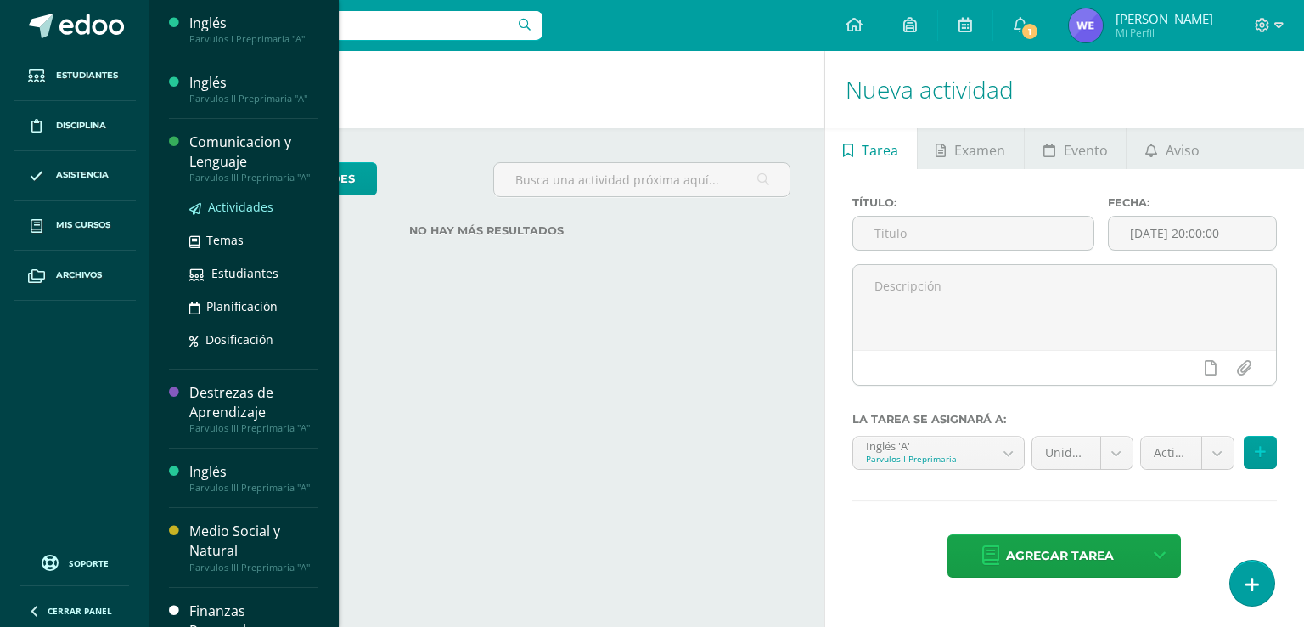
click at [267, 205] on span "Actividades" at bounding box center [240, 207] width 65 height 16
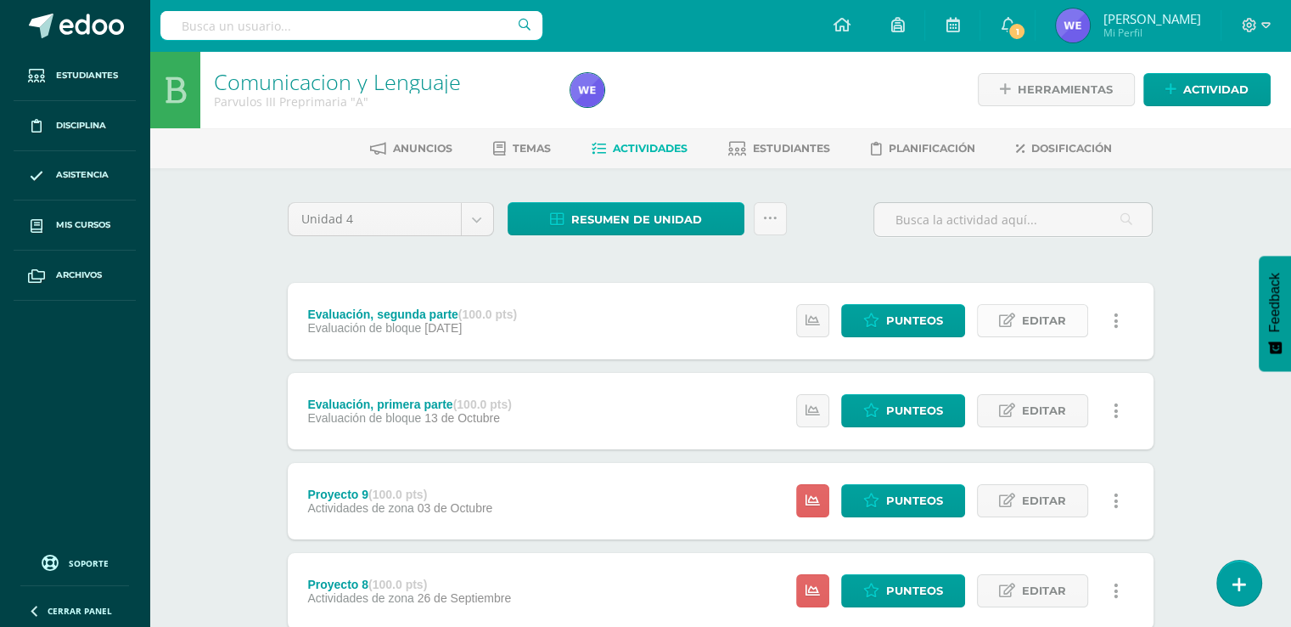
click at [1042, 318] on span "Editar" at bounding box center [1044, 320] width 44 height 31
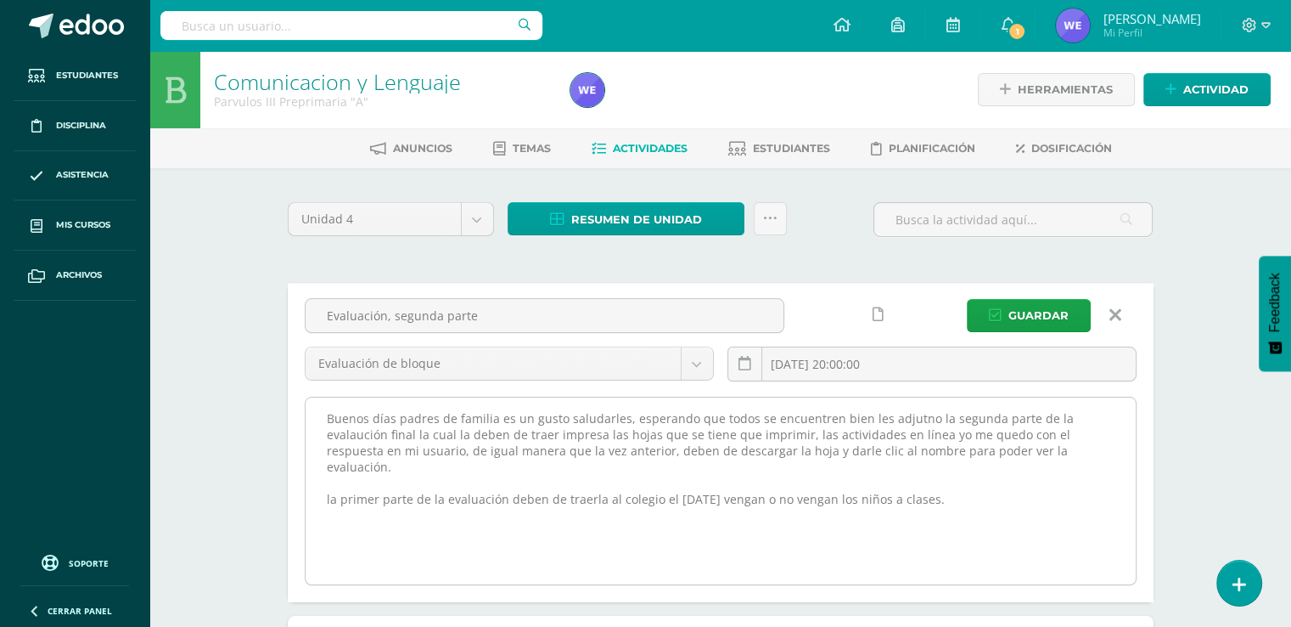
click at [1003, 480] on textarea "Buenos días padres de familia es un gusto saludarles, esperando que todos se en…" at bounding box center [721, 490] width 830 height 187
drag, startPoint x: 724, startPoint y: 502, endPoint x: 325, endPoint y: 524, distance: 399.7
click at [325, 524] on textarea "Buenos días padres de familia es un gusto saludarles, esperando que todos se en…" at bounding box center [721, 490] width 830 height 187
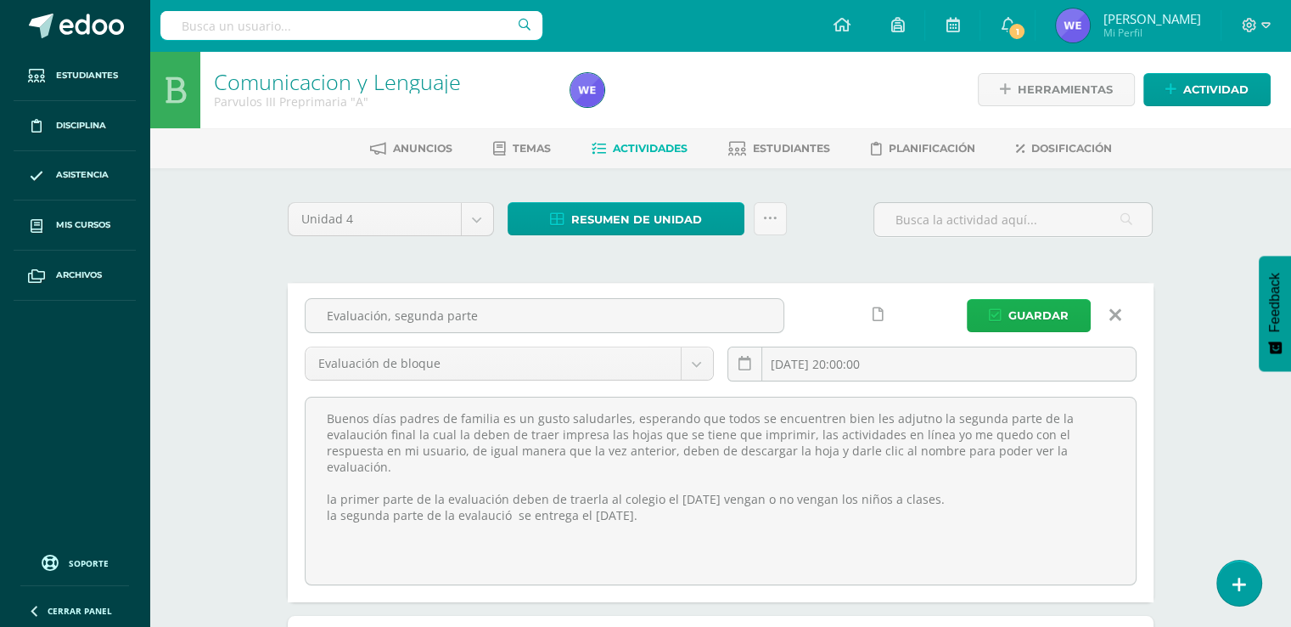
type textarea "Buenos días padres de familia es un gusto saludarles, esperando que todos se en…"
click at [1016, 313] on span "Guardar" at bounding box center [1039, 315] width 60 height 31
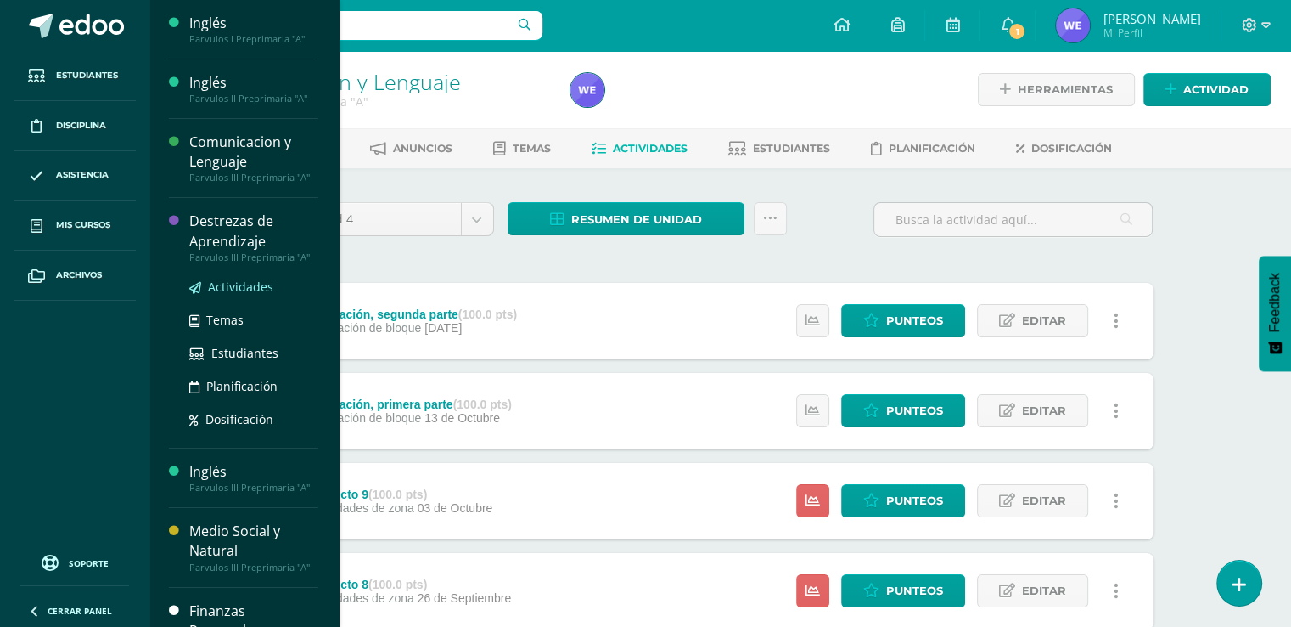
click at [257, 287] on span "Actividades" at bounding box center [240, 287] width 65 height 16
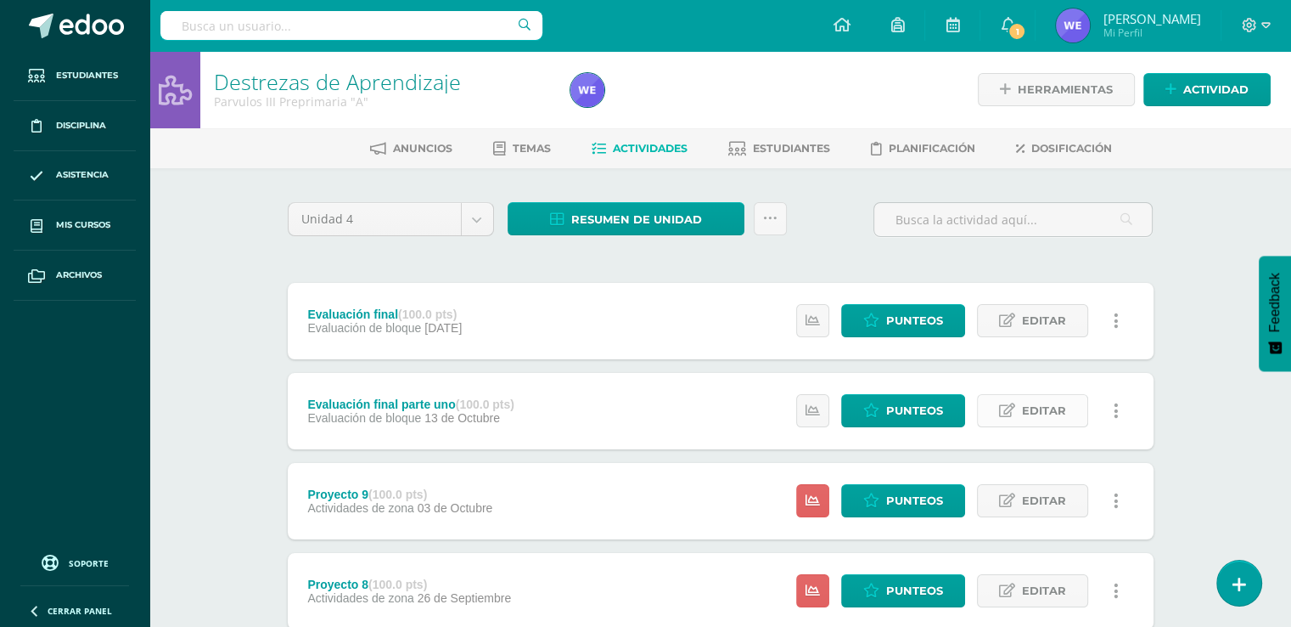
click at [1033, 411] on span "Editar" at bounding box center [1044, 410] width 44 height 31
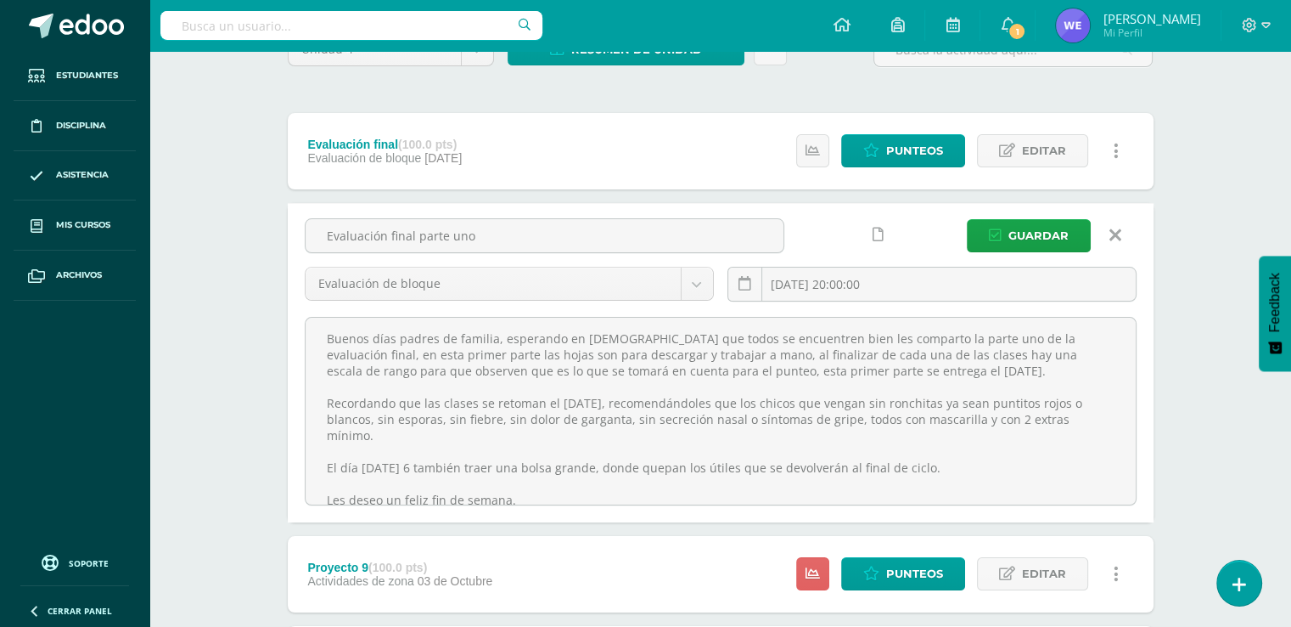
click at [1113, 237] on icon at bounding box center [1116, 235] width 12 height 19
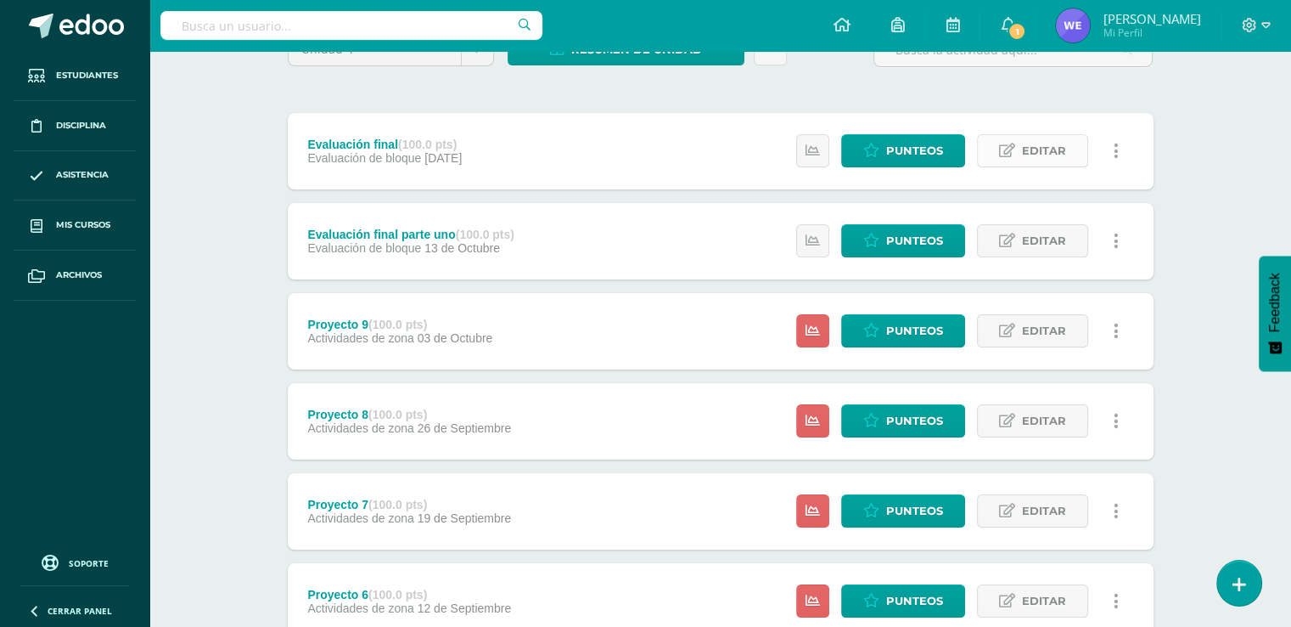
click at [1026, 147] on span "Editar" at bounding box center [1044, 150] width 44 height 31
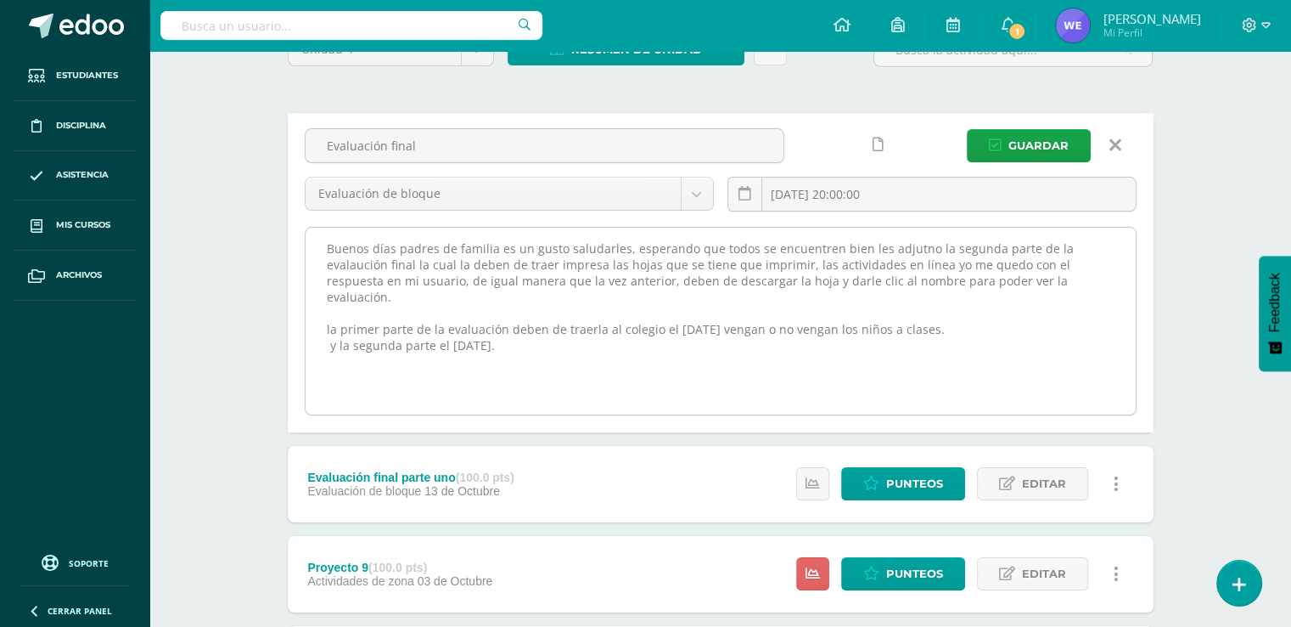
drag, startPoint x: 598, startPoint y: 335, endPoint x: 329, endPoint y: 332, distance: 268.3
click at [329, 332] on textarea "Buenos días padres de familia es un gusto saludarles, esperando que todos se en…" at bounding box center [721, 321] width 830 height 187
paste textarea "la segunda parte de la evalaució se entrega"
drag, startPoint x: 663, startPoint y: 365, endPoint x: 324, endPoint y: 358, distance: 338.9
click at [324, 358] on textarea "Buenos días padres de familia es un gusto saludarles, esperando que todos se en…" at bounding box center [721, 321] width 830 height 187
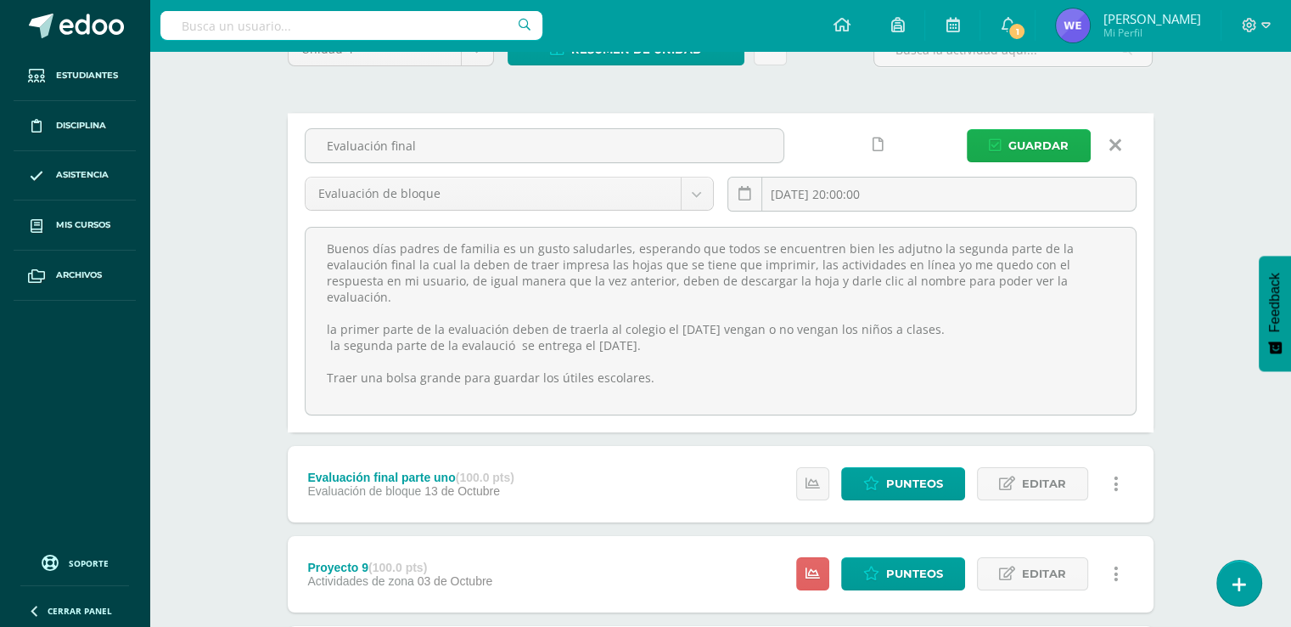
type textarea "Buenos días padres de familia es un gusto saludarles, esperando que todos se en…"
click at [1025, 154] on span "Guardar" at bounding box center [1039, 145] width 60 height 31
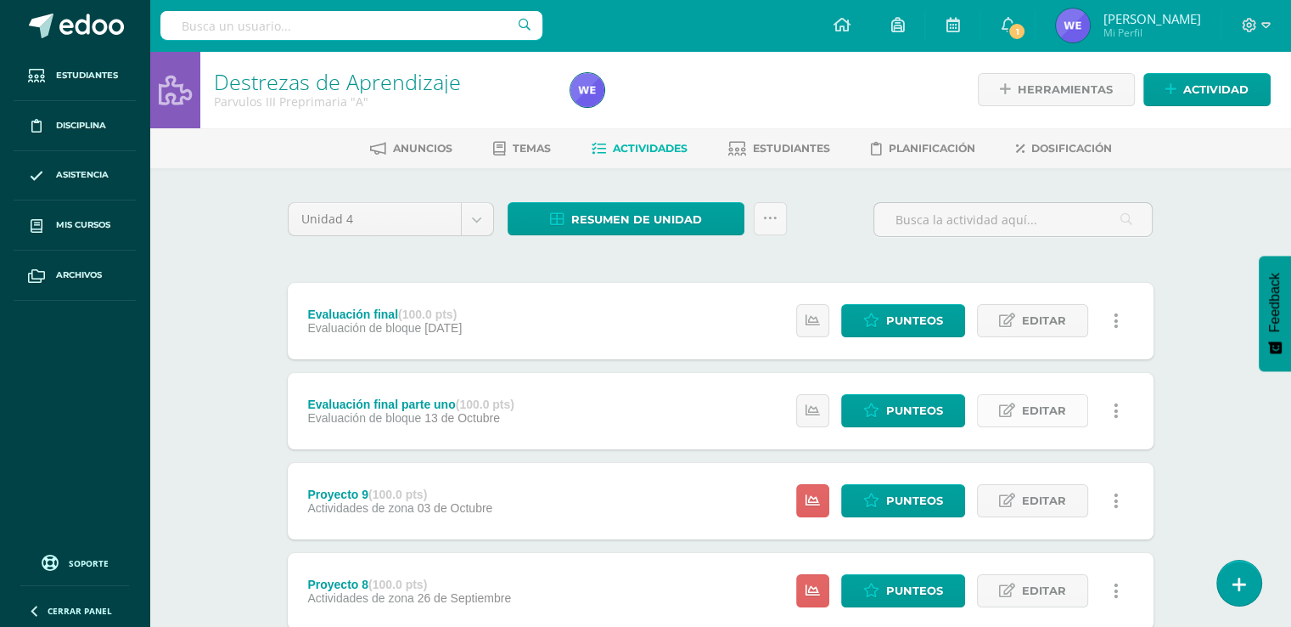
click at [1005, 411] on icon at bounding box center [1007, 410] width 16 height 14
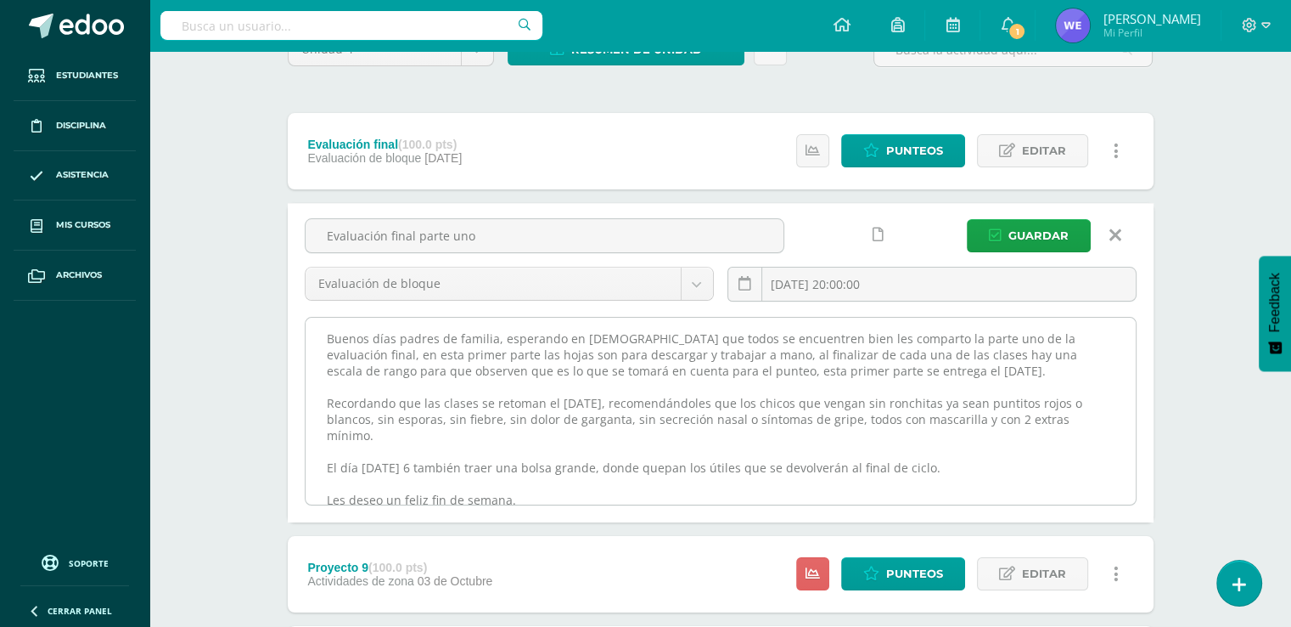
scroll to position [17, 0]
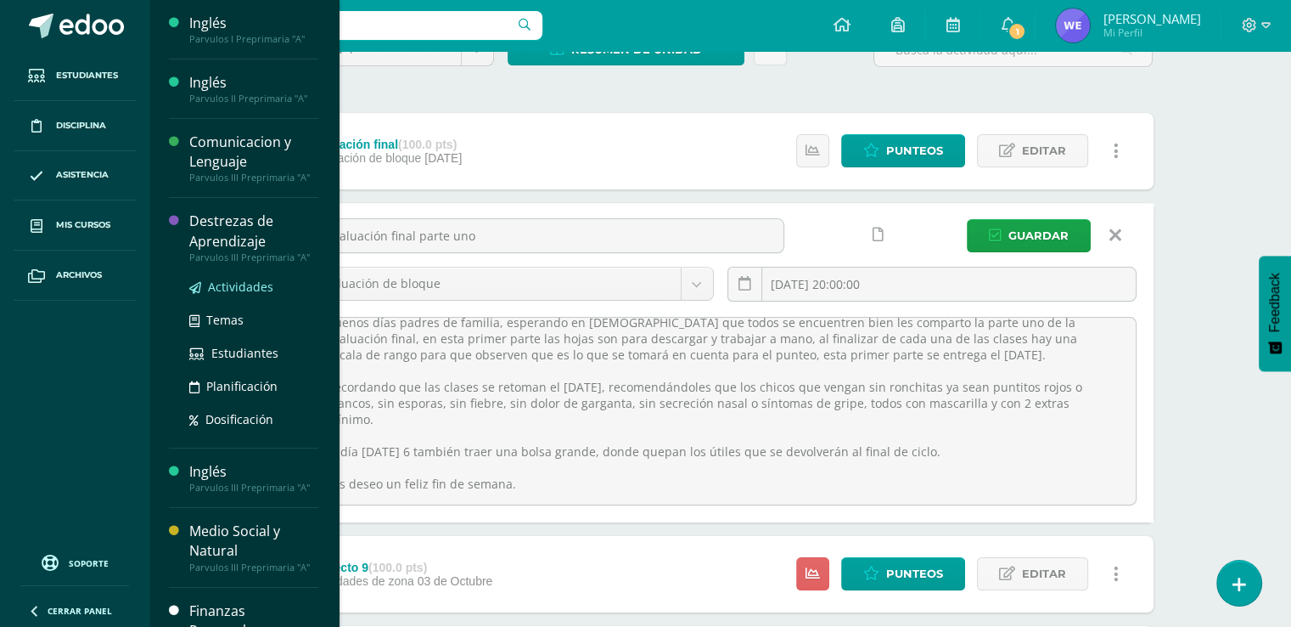
click at [236, 291] on span "Actividades" at bounding box center [240, 287] width 65 height 16
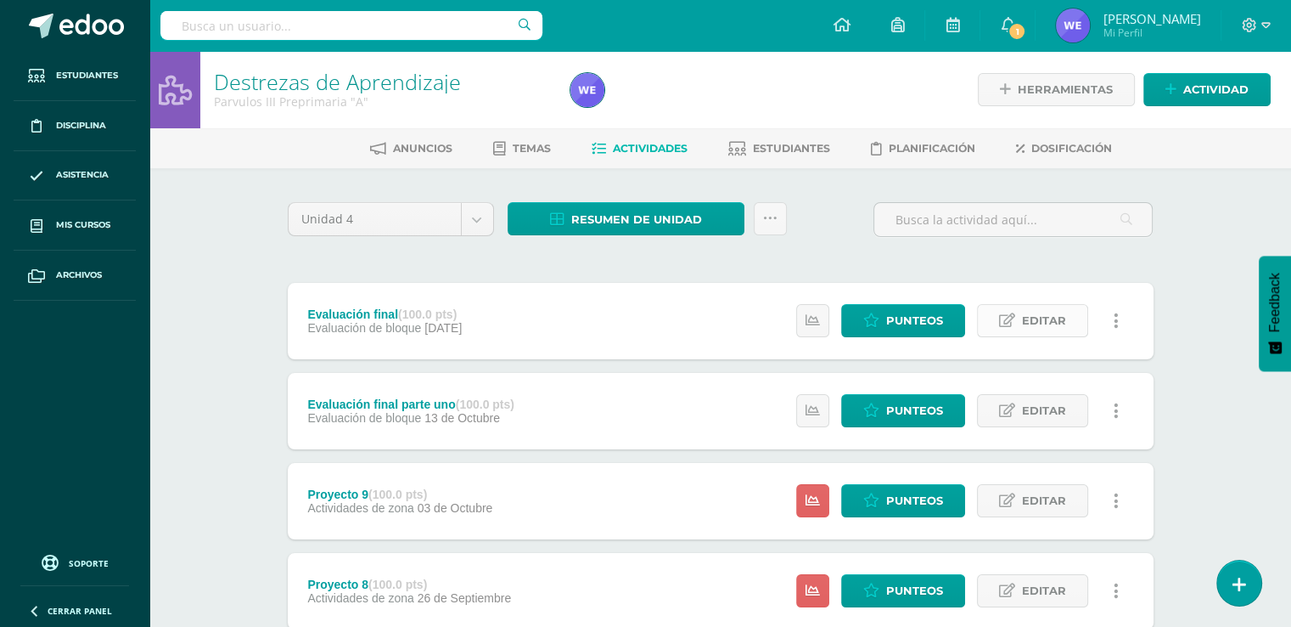
click at [1034, 313] on span "Editar" at bounding box center [1044, 320] width 44 height 31
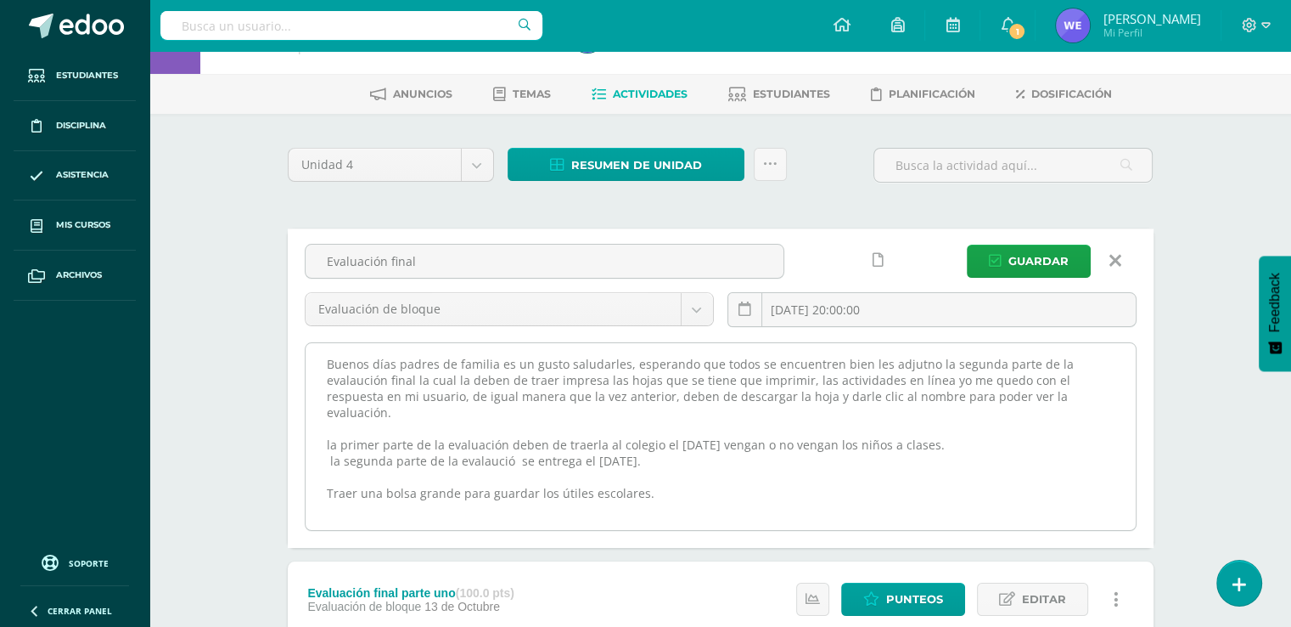
scroll to position [85, 0]
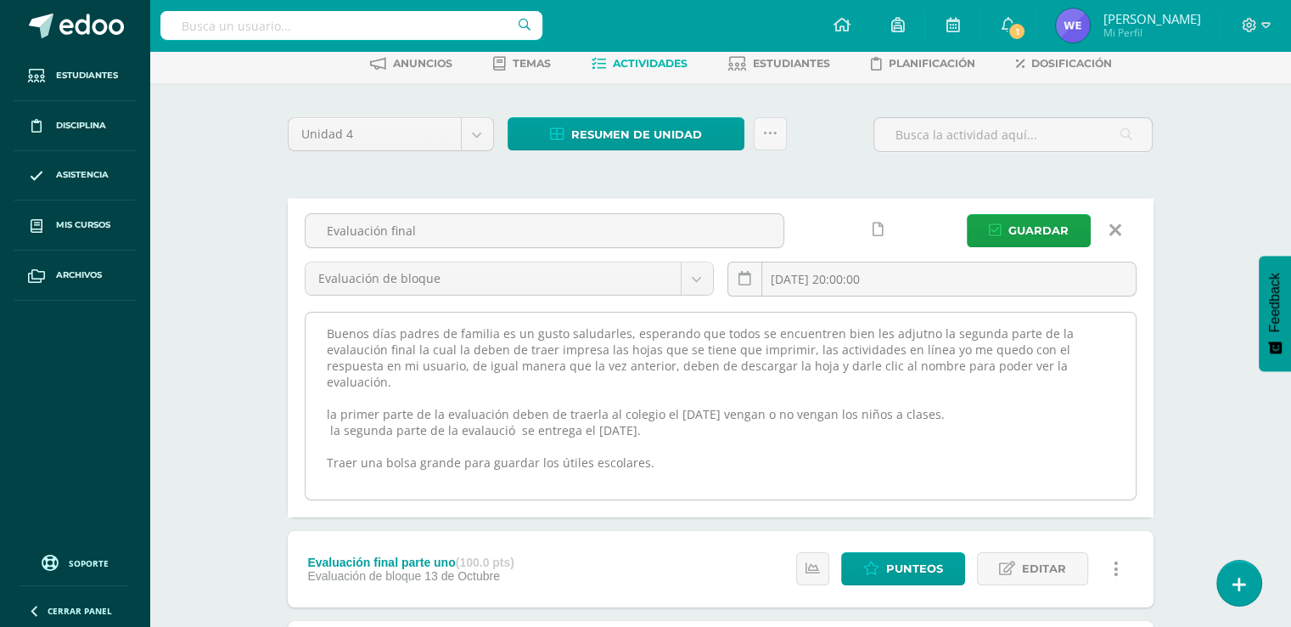
click at [608, 463] on textarea "Buenos días padres de familia es un gusto saludarles, esperando que todos se en…" at bounding box center [721, 405] width 830 height 187
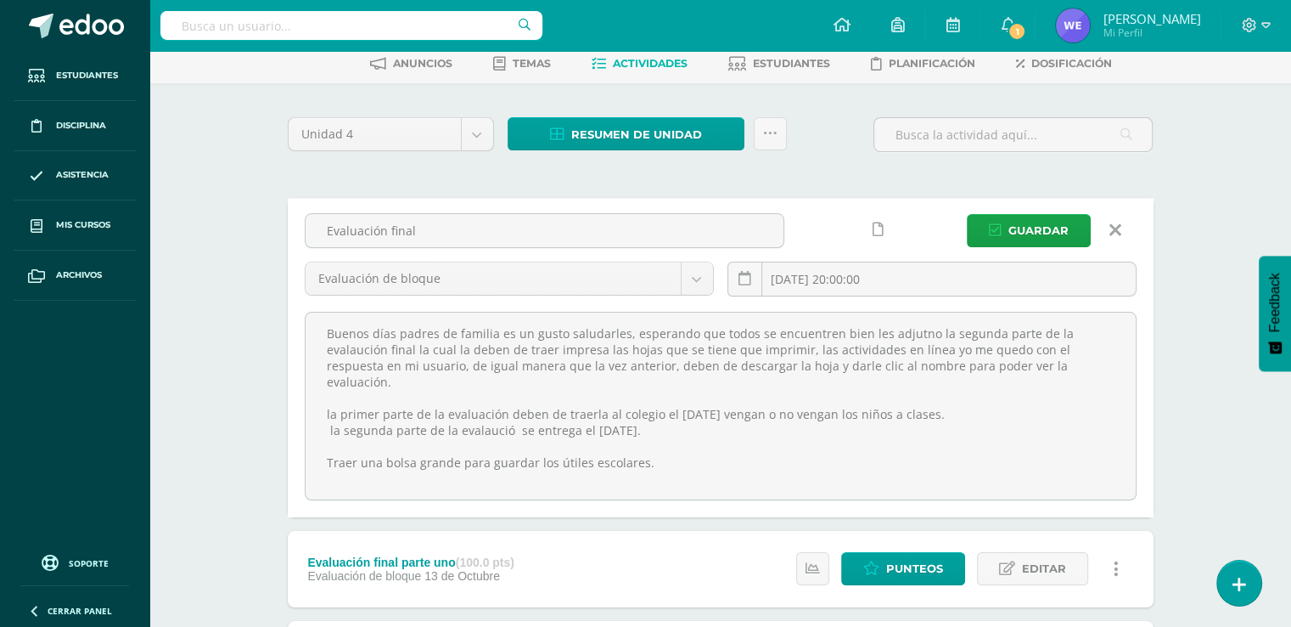
drag, startPoint x: 690, startPoint y: 457, endPoint x: 263, endPoint y: 337, distance: 443.6
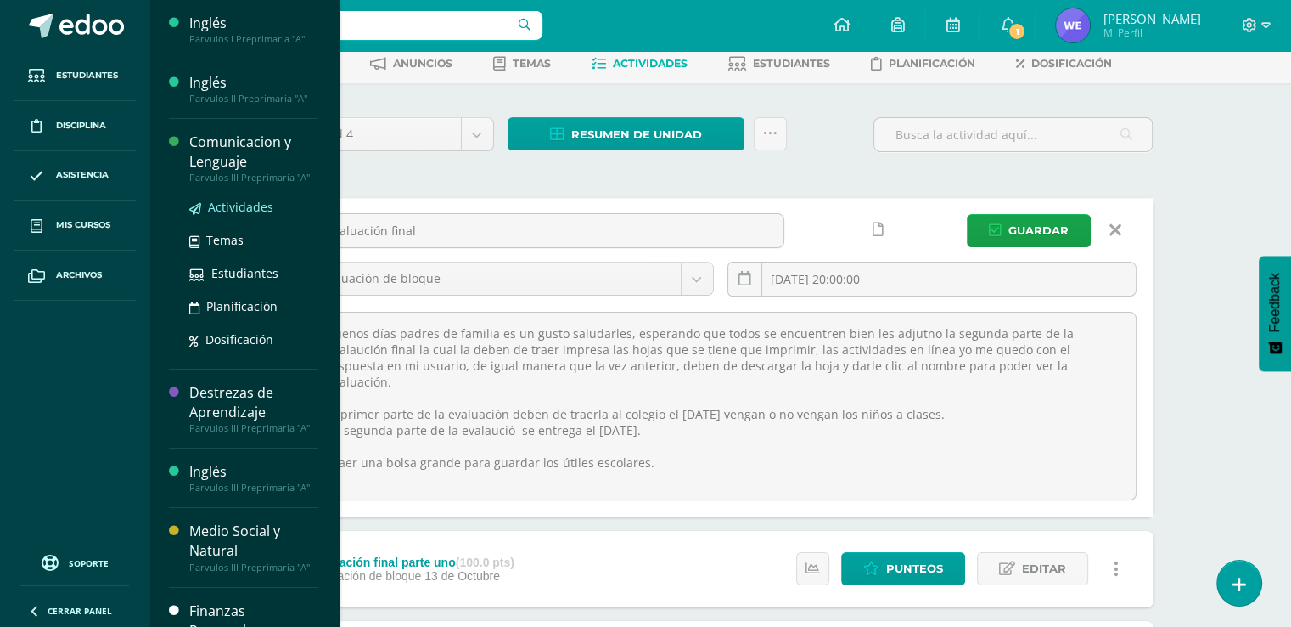
click at [232, 203] on span "Actividades" at bounding box center [240, 207] width 65 height 16
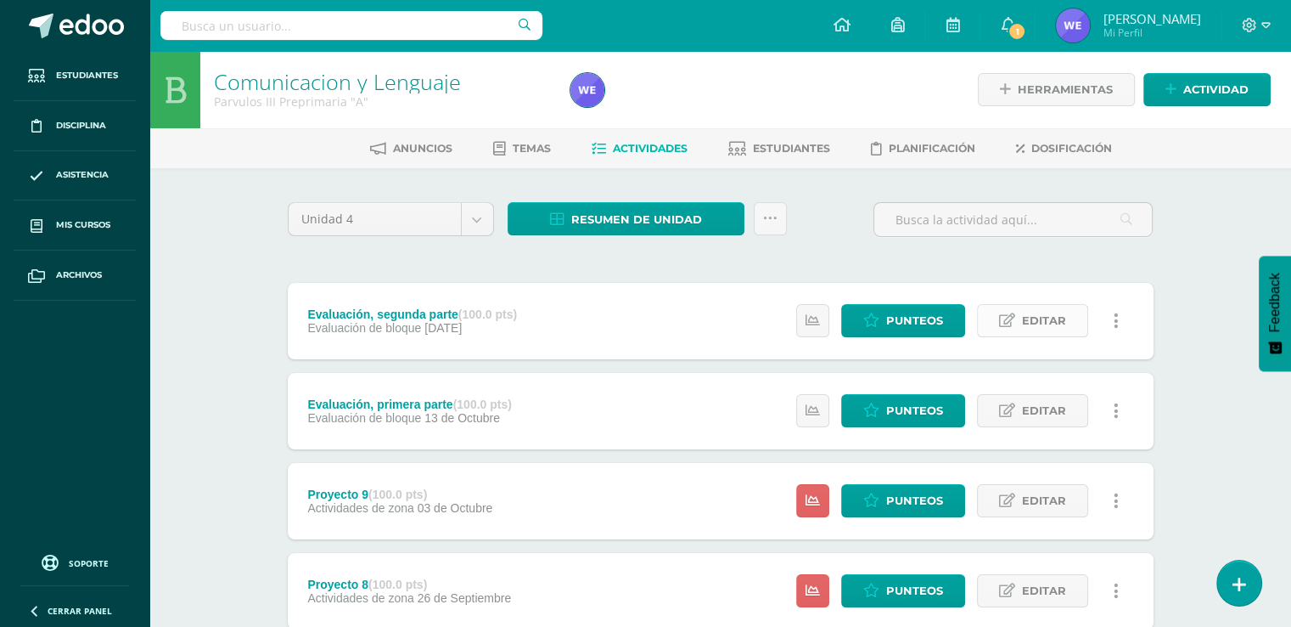
click at [1021, 328] on link "Editar" at bounding box center [1032, 320] width 111 height 33
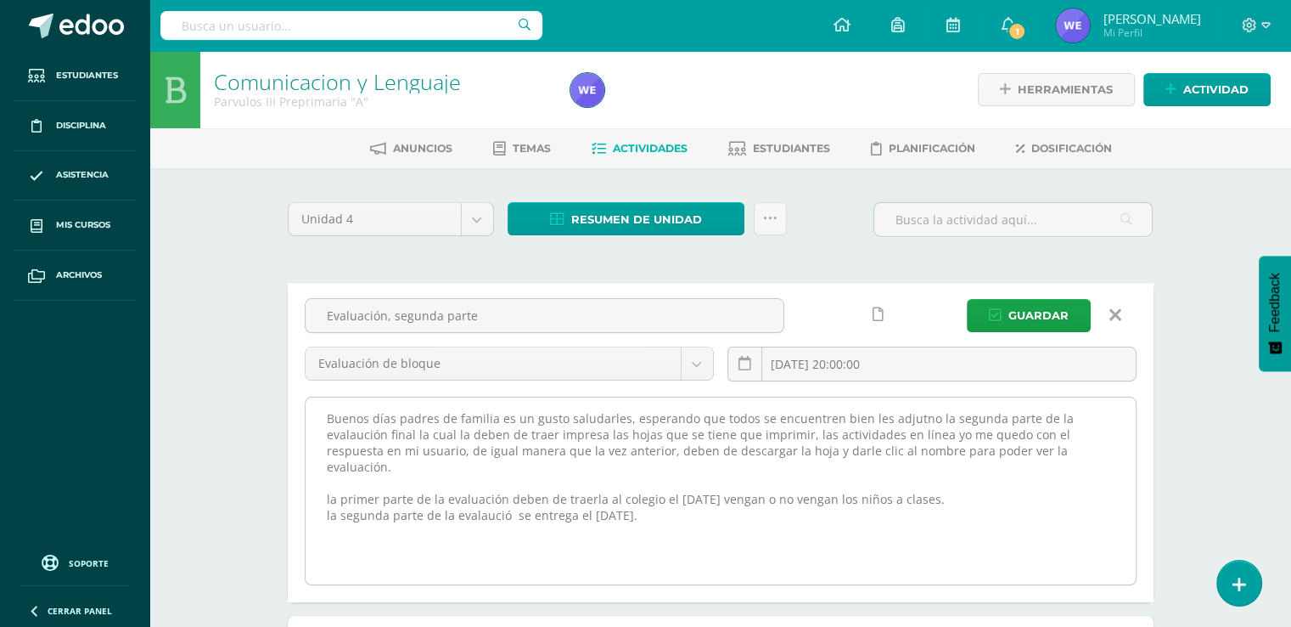
drag, startPoint x: 733, startPoint y: 521, endPoint x: 342, endPoint y: 398, distance: 409.5
click at [325, 419] on textarea "Buenos días padres de familia es un gusto saludarles, esperando que todos se en…" at bounding box center [721, 490] width 830 height 187
paste textarea "la segunda parte de la evalaució se entrega el miércoles 15 de octubre. Traer u…"
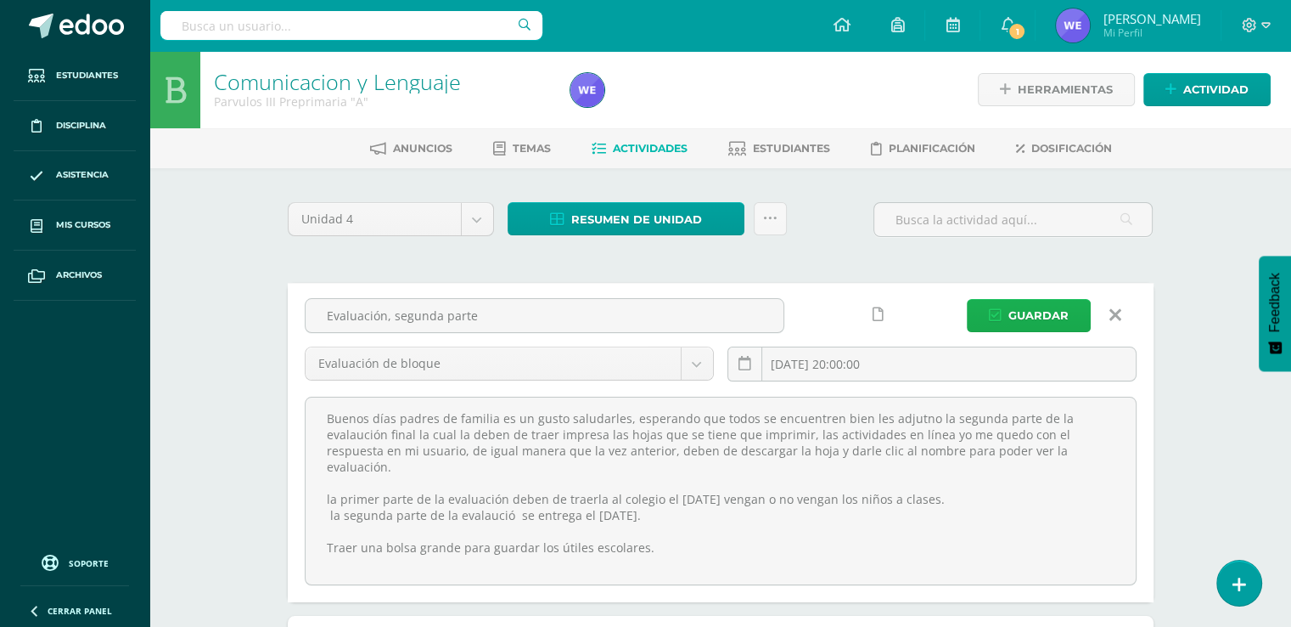
type textarea "Buenos días padres de familia es un gusto saludarles, esperando que todos se en…"
click at [1032, 307] on span "Guardar" at bounding box center [1039, 315] width 60 height 31
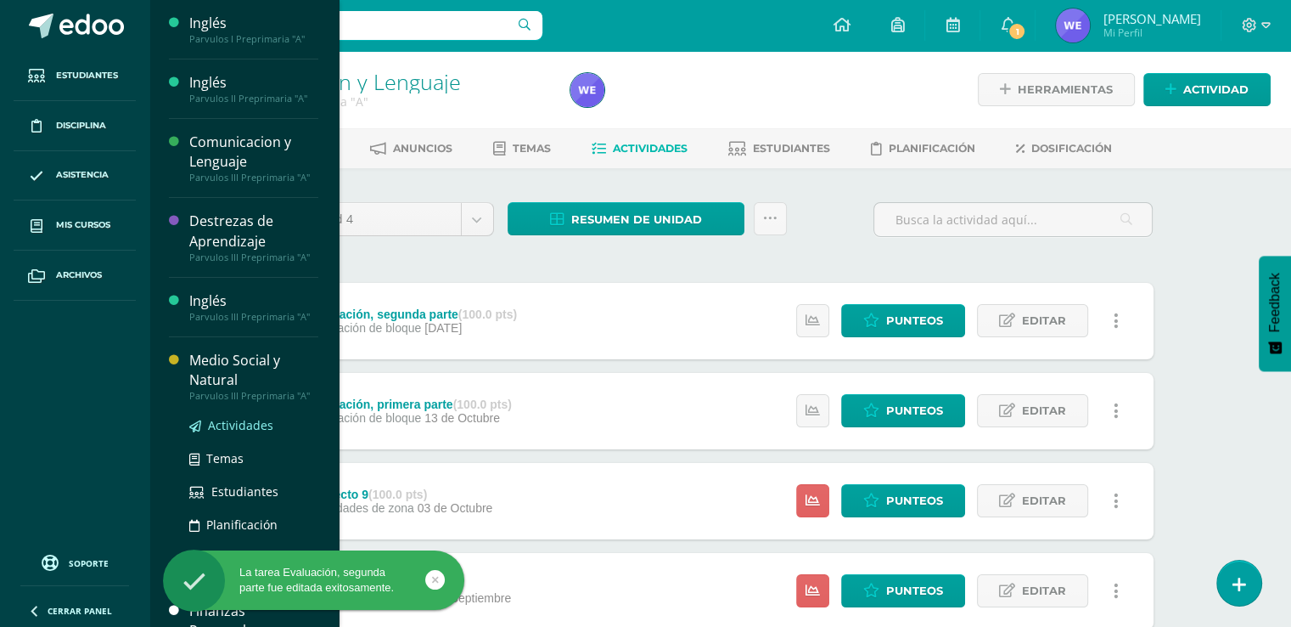
click at [248, 425] on span "Actividades" at bounding box center [240, 425] width 65 height 16
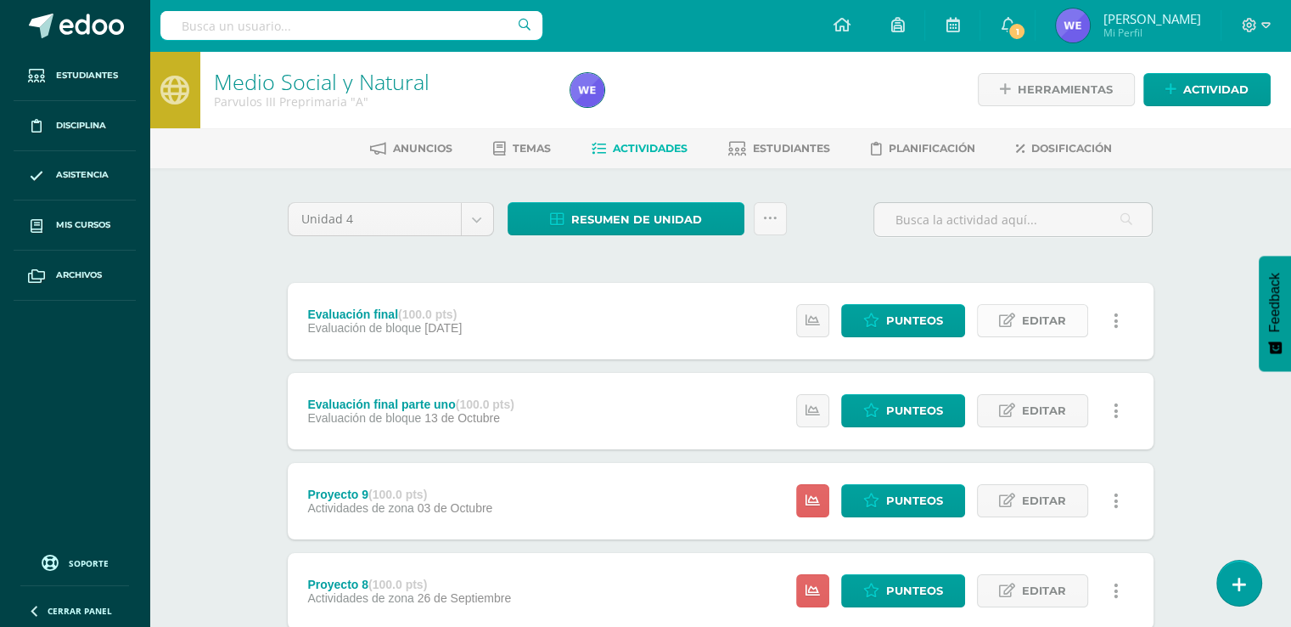
click at [1033, 324] on span "Editar" at bounding box center [1044, 320] width 44 height 31
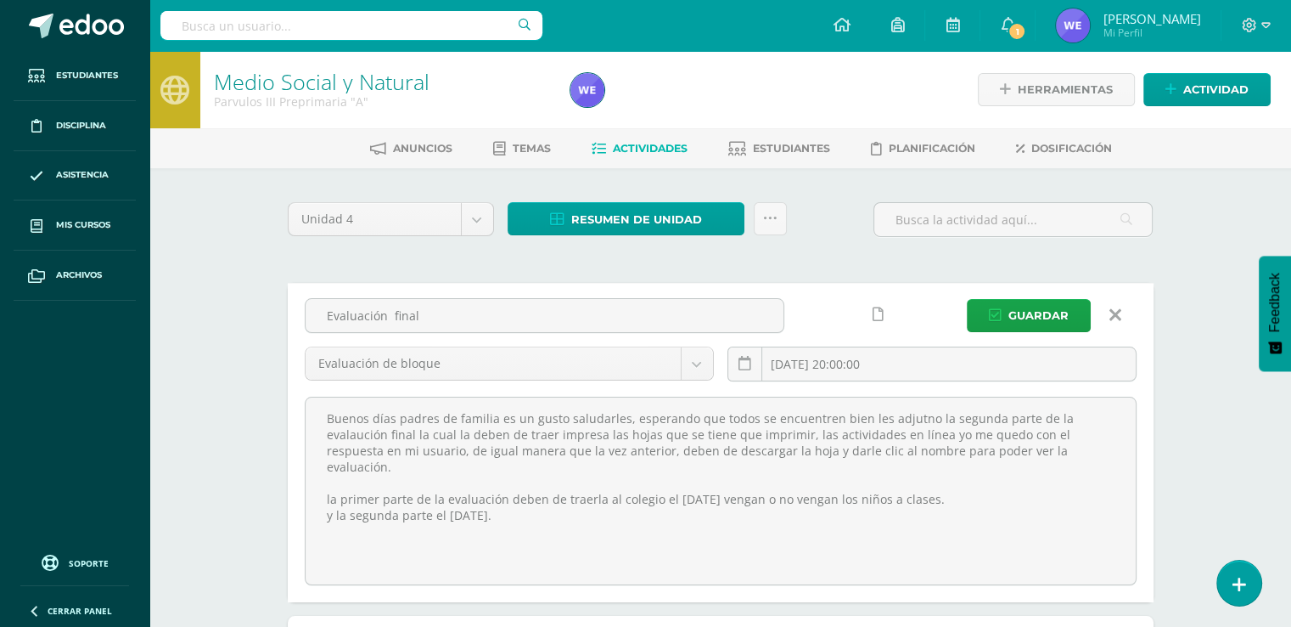
drag, startPoint x: 587, startPoint y: 509, endPoint x: 264, endPoint y: 403, distance: 339.7
paste textarea "la segunda parte de la evalaució se entrega el miércoles 15 de octubre. Traer u…"
type textarea "Buenos días padres de familia es un gusto saludarles, esperando que todos se en…"
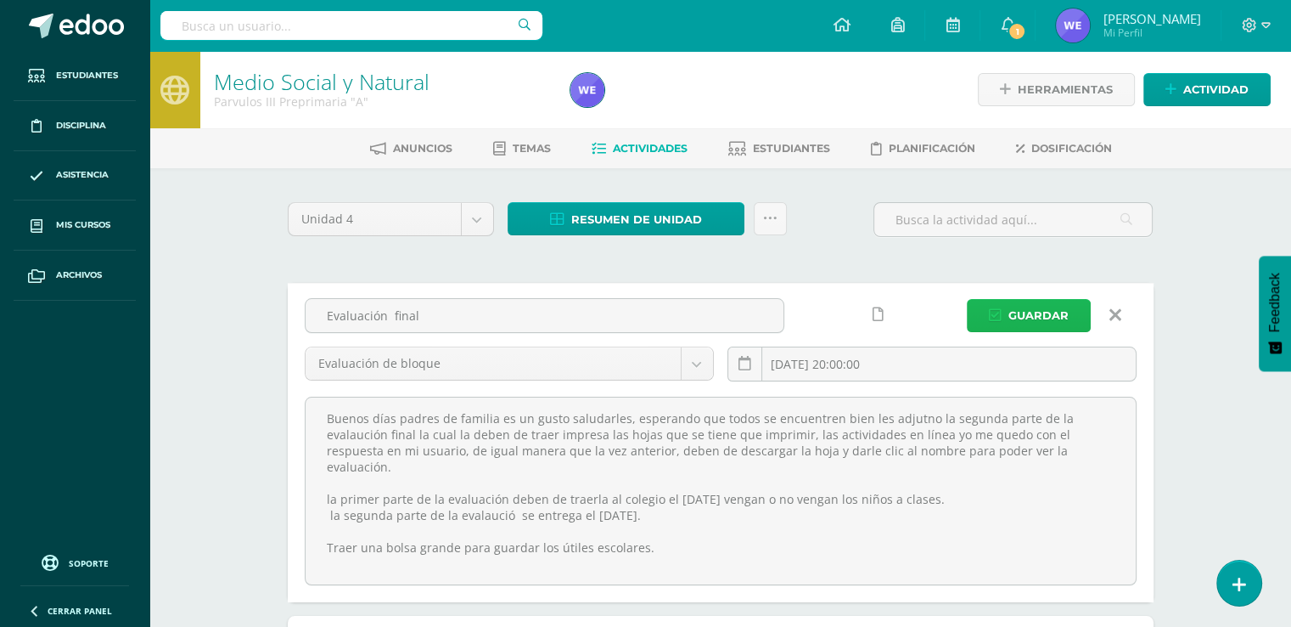
click at [1022, 318] on span "Guardar" at bounding box center [1039, 315] width 60 height 31
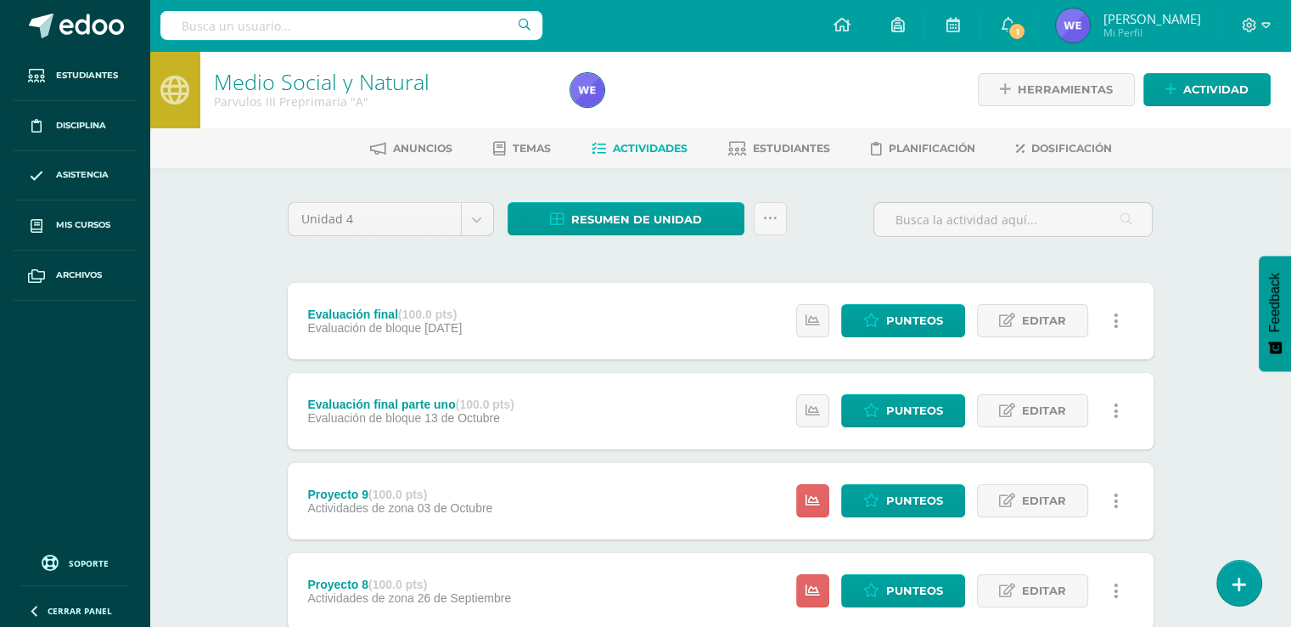
click at [1015, 19] on icon at bounding box center [1008, 24] width 14 height 15
